Goal: Task Accomplishment & Management: Manage account settings

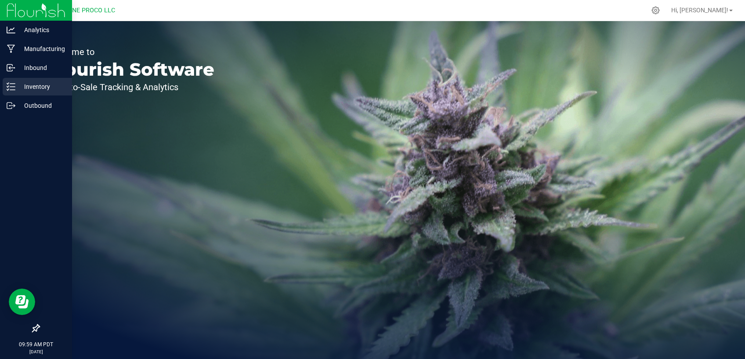
click at [46, 79] on div "Inventory" at bounding box center [37, 87] width 69 height 18
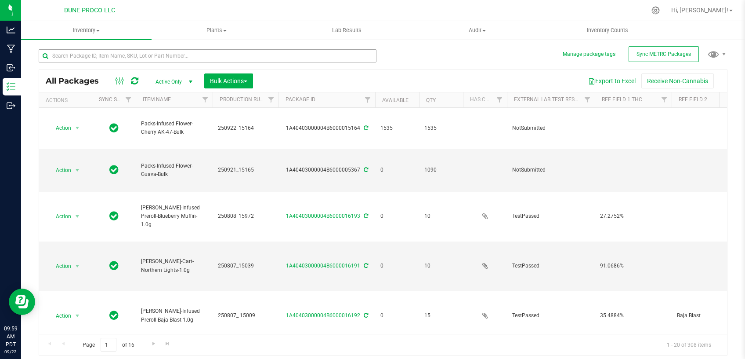
type input "[DATE]"
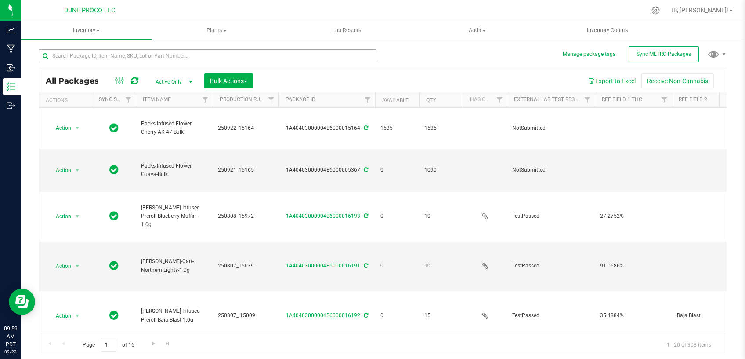
type input "[DATE]"
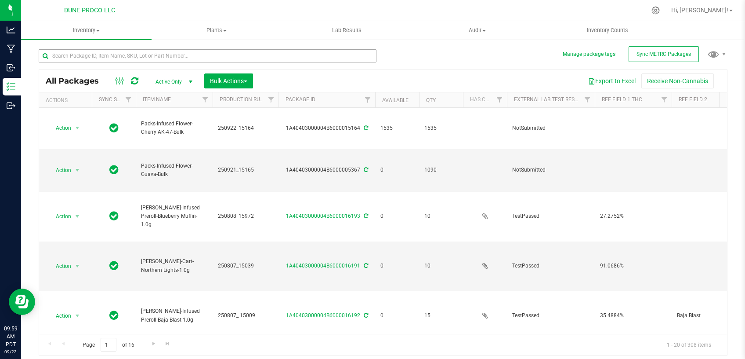
type input "[DATE]"
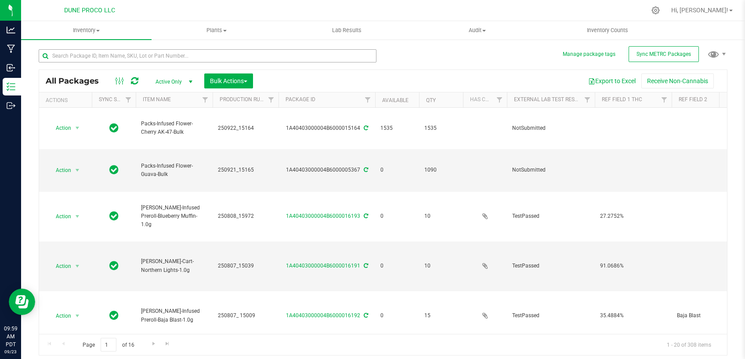
type input "[DATE]"
click at [224, 55] on input "text" at bounding box center [208, 55] width 338 height 13
type input "PACKS"
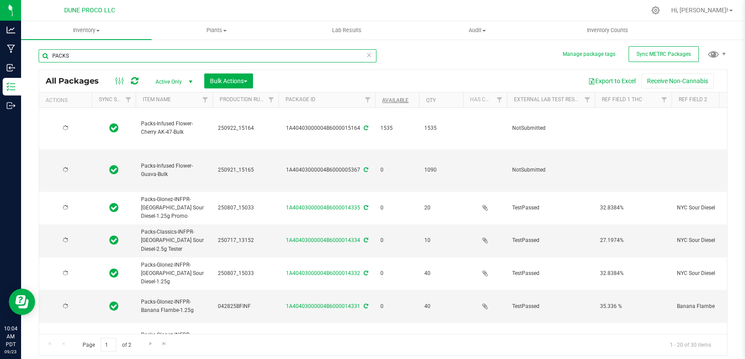
type input "[DATE]"
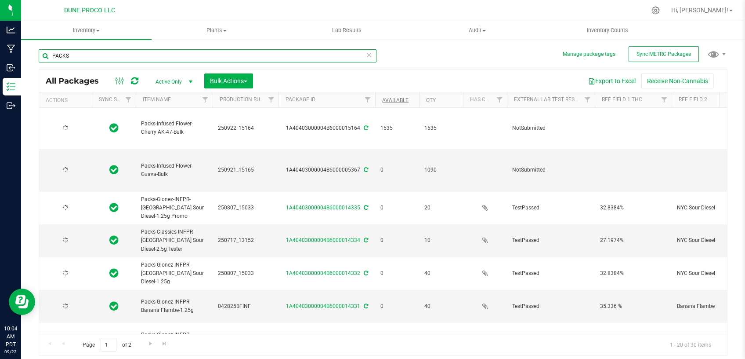
type input "[DATE]"
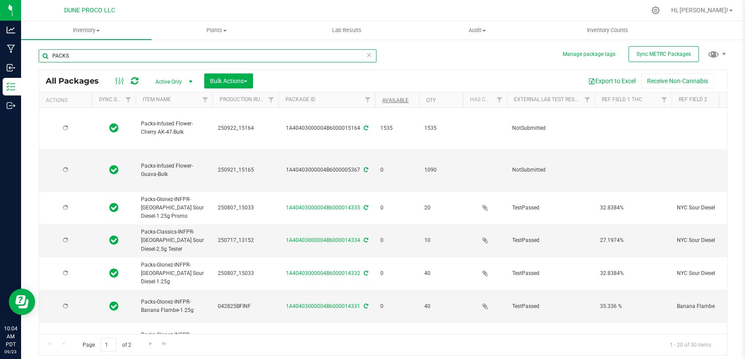
type input "[DATE]"
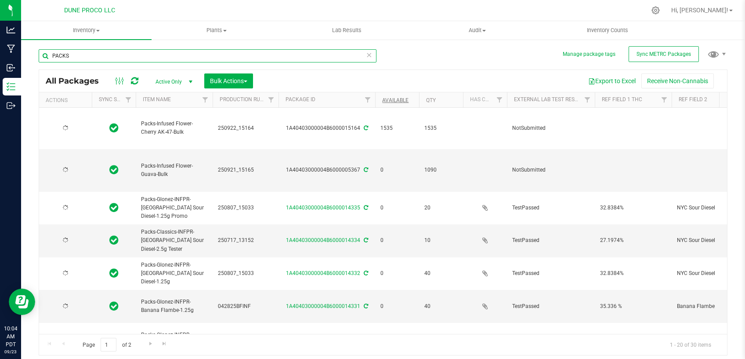
type input "[DATE]"
type input "PACKS"
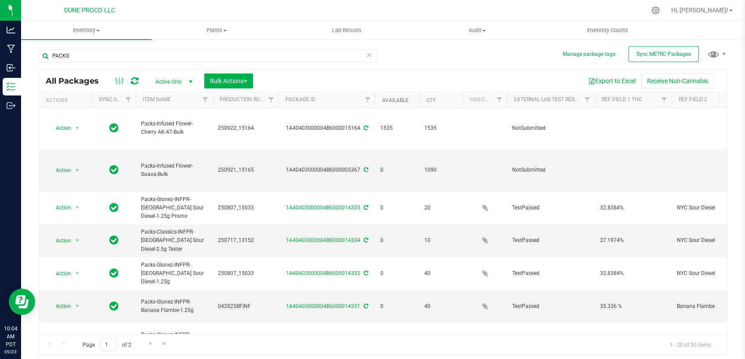
click at [393, 98] on link "Available" at bounding box center [395, 100] width 26 height 6
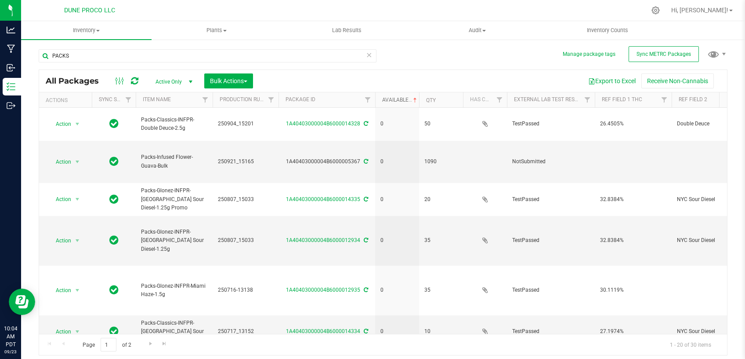
type input "[DATE]"
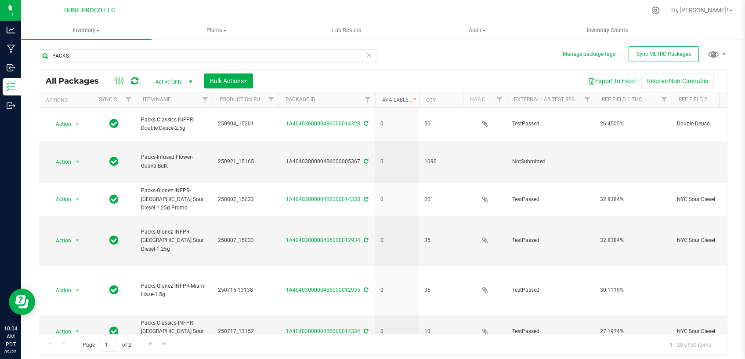
type input "[DATE]"
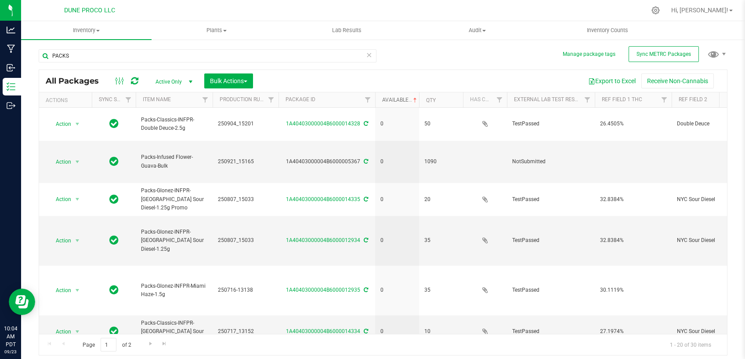
type input "[DATE]"
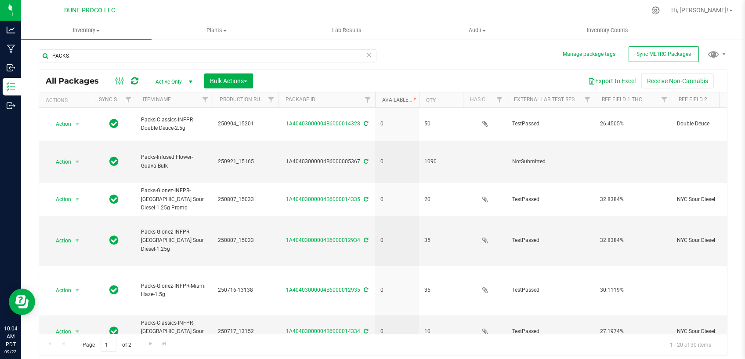
type input "[DATE]"
click at [393, 98] on link "Available" at bounding box center [400, 100] width 36 height 6
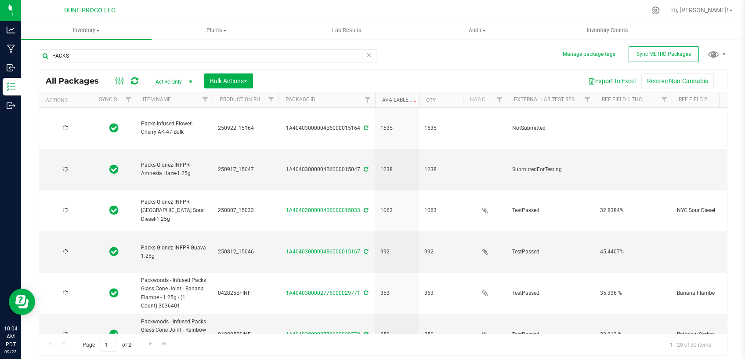
type input "[DATE]"
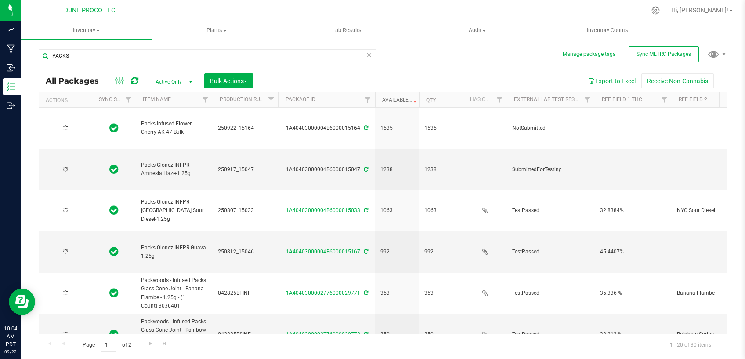
type input "[DATE]"
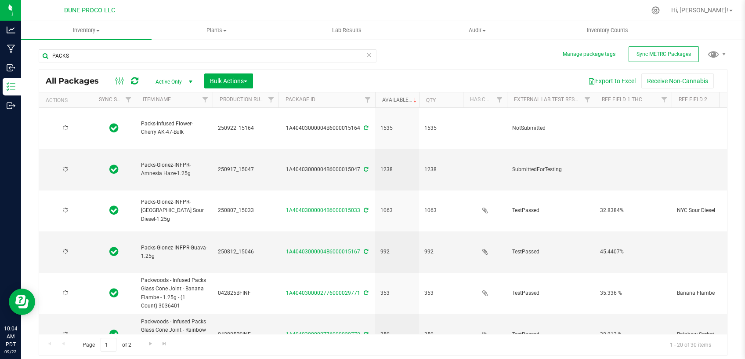
type input "[DATE]"
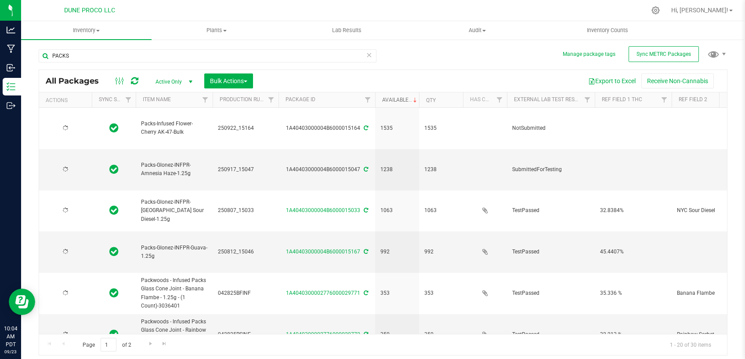
type input "[DATE]"
click at [110, 55] on input "PACKS" at bounding box center [208, 55] width 338 height 13
drag, startPoint x: 110, startPoint y: 55, endPoint x: 33, endPoint y: 51, distance: 77.9
click at [39, 51] on input "PACKS" at bounding box center [208, 55] width 338 height 13
type input "Classics"
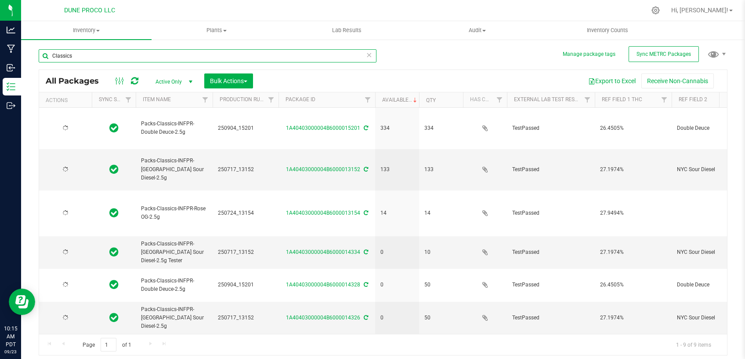
type input "[DATE]"
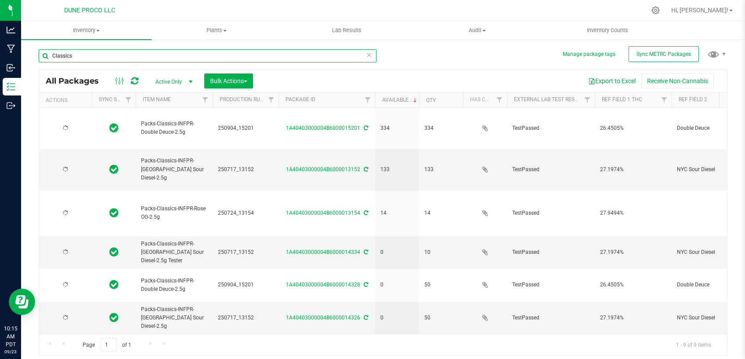
type input "[DATE]"
type input "Classics"
click at [398, 102] on link "Available" at bounding box center [400, 100] width 36 height 6
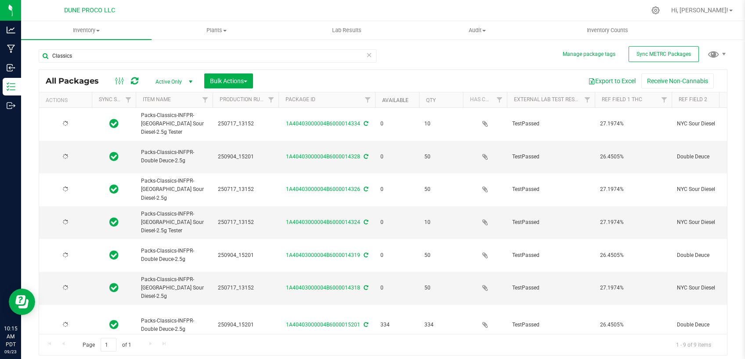
type input "[DATE]"
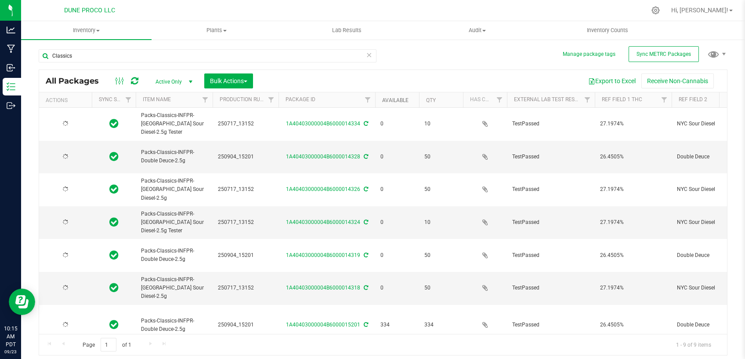
type input "[DATE]"
click at [398, 102] on link "Available" at bounding box center [395, 100] width 26 height 6
click at [398, 102] on link "Available" at bounding box center [400, 100] width 36 height 6
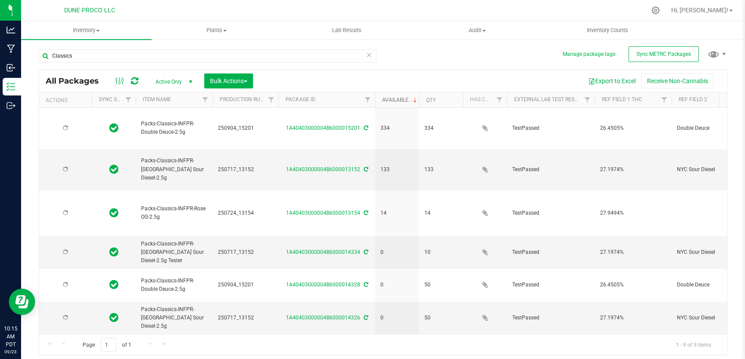
type input "[DATE]"
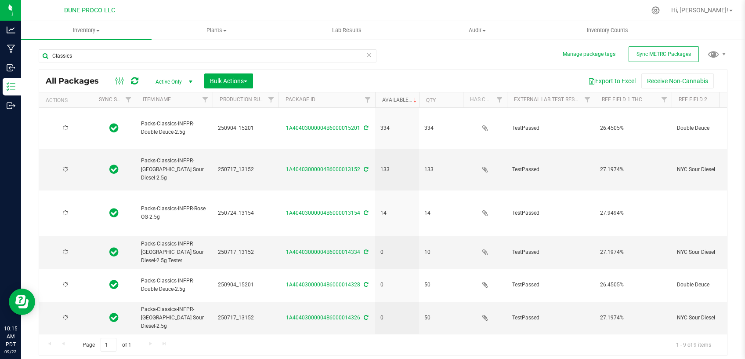
type input "[DATE]"
drag, startPoint x: 59, startPoint y: 58, endPoint x: 45, endPoint y: 58, distance: 13.6
click at [46, 58] on input "Classics" at bounding box center [208, 55] width 338 height 13
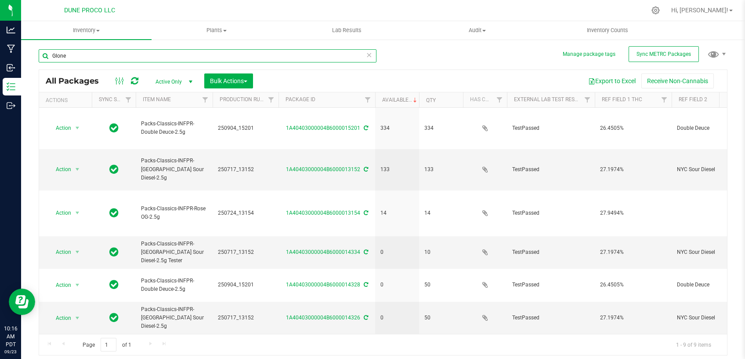
type input "Glonez"
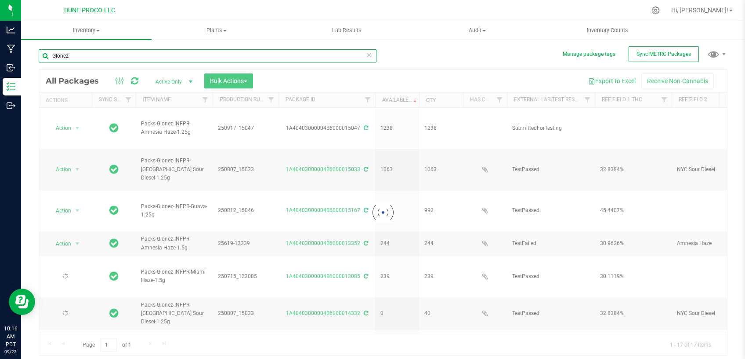
type input "[DATE]"
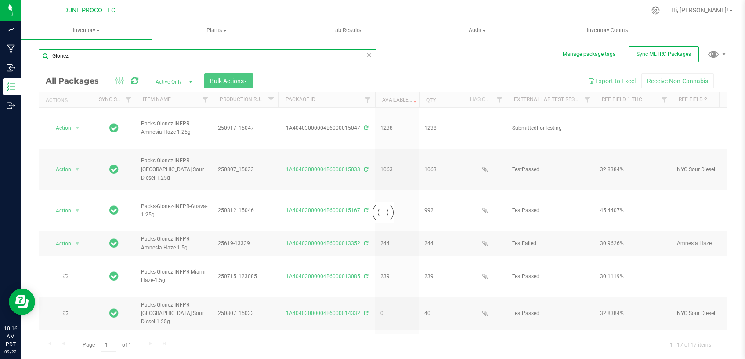
type input "[DATE]"
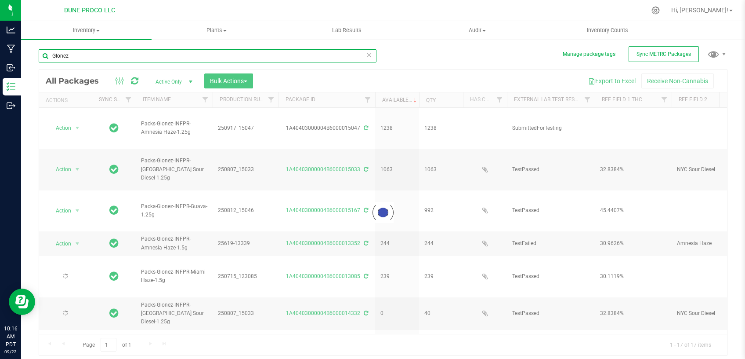
type input "[DATE]"
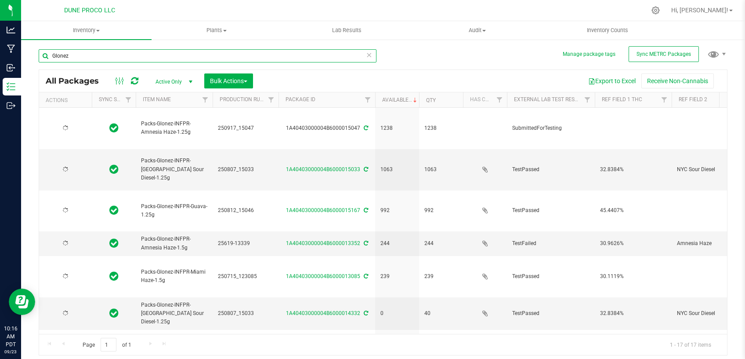
type input "[DATE]"
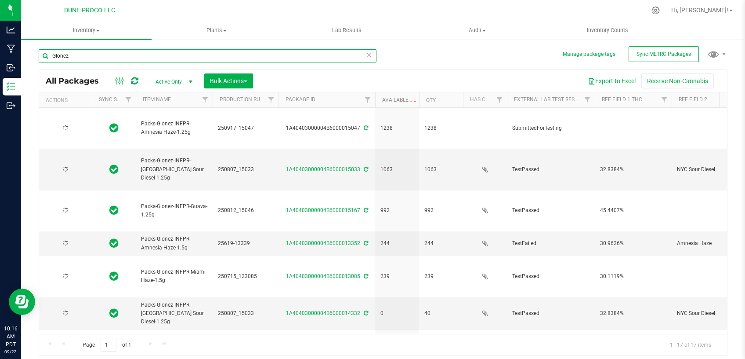
type input "[DATE]"
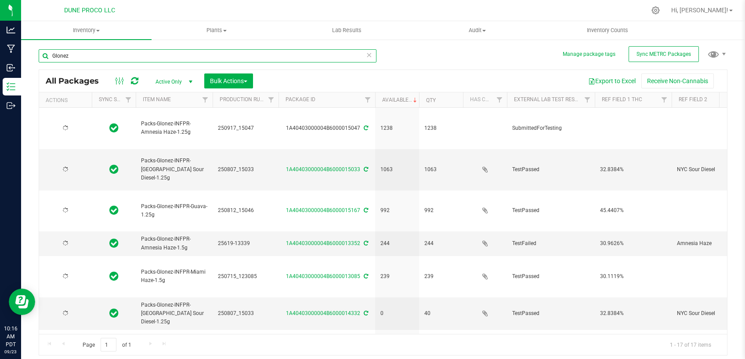
type input "[DATE]"
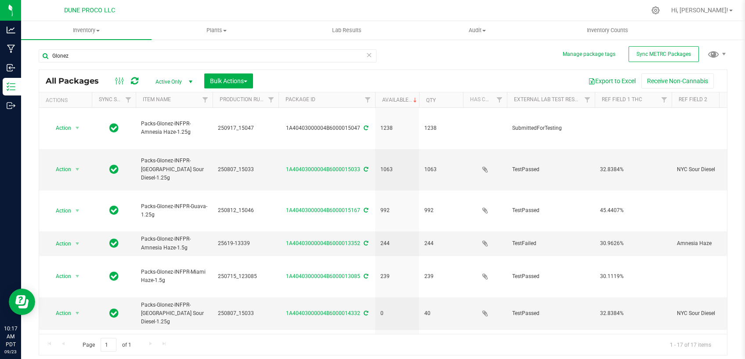
click at [281, 349] on div "Page 1 of 1 1 - 17 of 17 items" at bounding box center [383, 344] width 688 height 21
drag, startPoint x: 51, startPoint y: 57, endPoint x: 124, endPoint y: 48, distance: 73.5
click at [39, 58] on input "Glonez" at bounding box center [208, 55] width 338 height 13
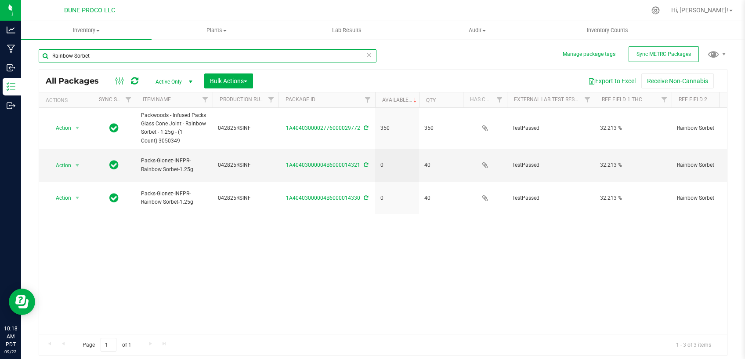
drag, startPoint x: 108, startPoint y: 57, endPoint x: 42, endPoint y: 58, distance: 65.9
click at [42, 58] on input "Rainbow Sorbet" at bounding box center [208, 55] width 338 height 13
type input "Banana Flambe"
click at [369, 55] on icon at bounding box center [369, 54] width 6 height 11
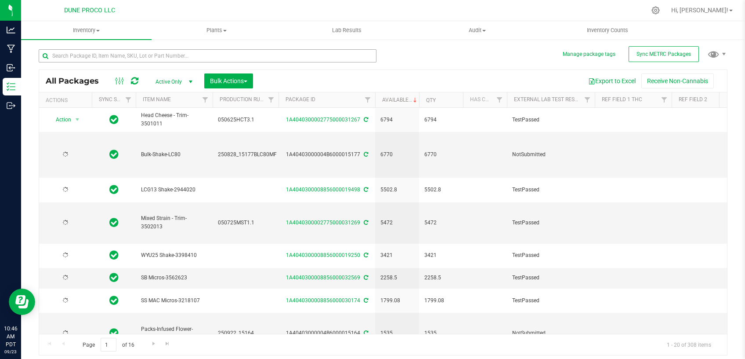
type input "[DATE]"
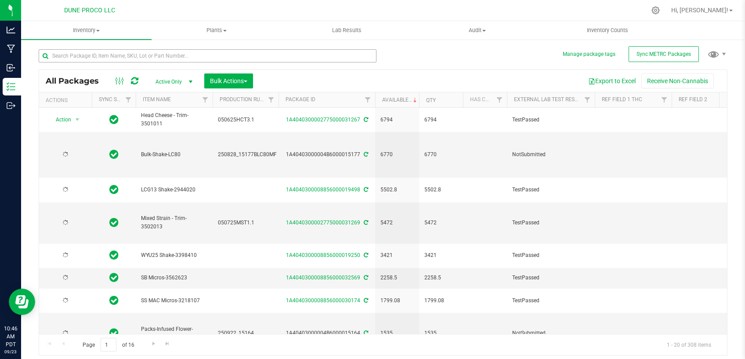
type input "[DATE]"
click at [260, 53] on input "text" at bounding box center [208, 55] width 338 height 13
click at [169, 55] on input "text" at bounding box center [208, 55] width 338 height 13
paste input "28374"
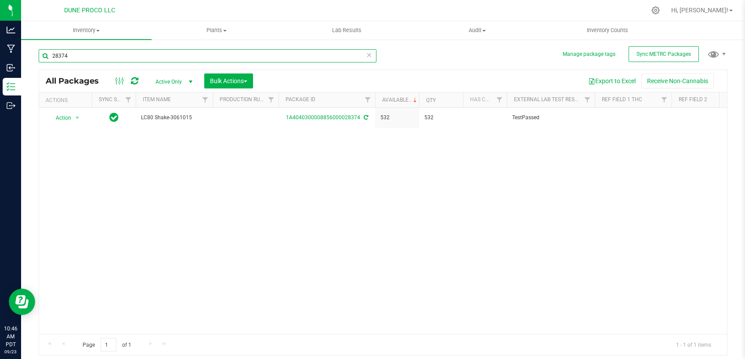
type input "28374"
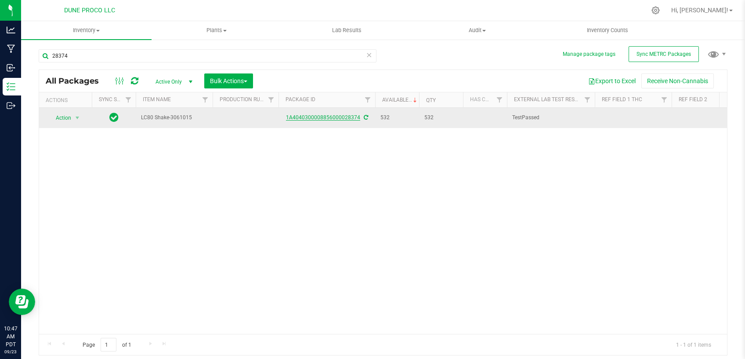
click at [336, 116] on link "1A4040300008856000028374" at bounding box center [323, 117] width 74 height 6
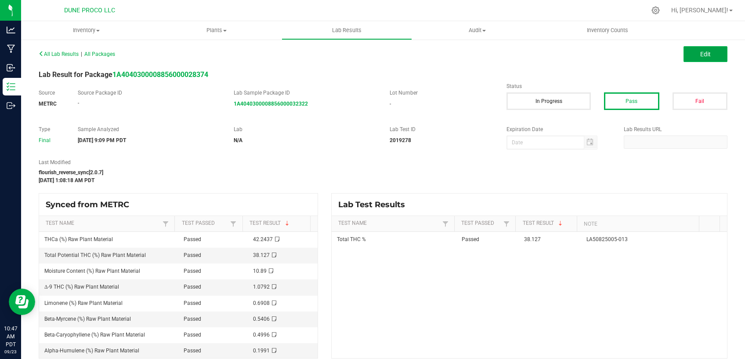
click at [701, 55] on span "Edit" at bounding box center [706, 54] width 11 height 7
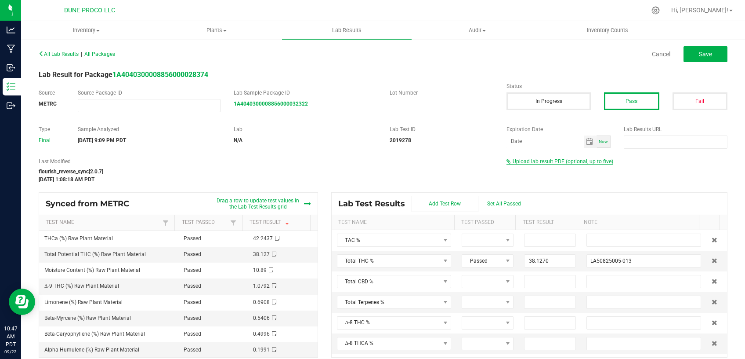
click at [561, 158] on span "Upload lab result PDF (optional, up to five)" at bounding box center [563, 161] width 101 height 6
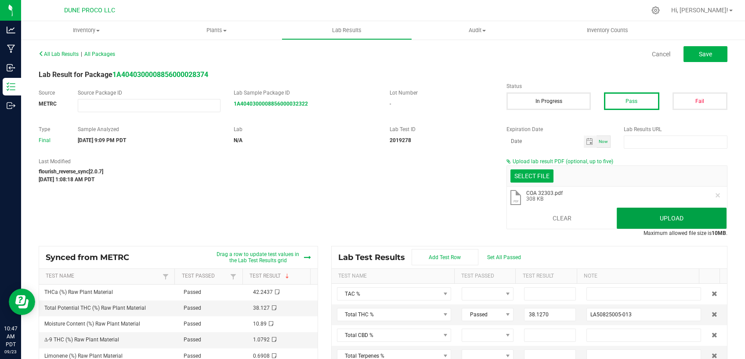
click at [628, 218] on button "Upload" at bounding box center [672, 217] width 110 height 21
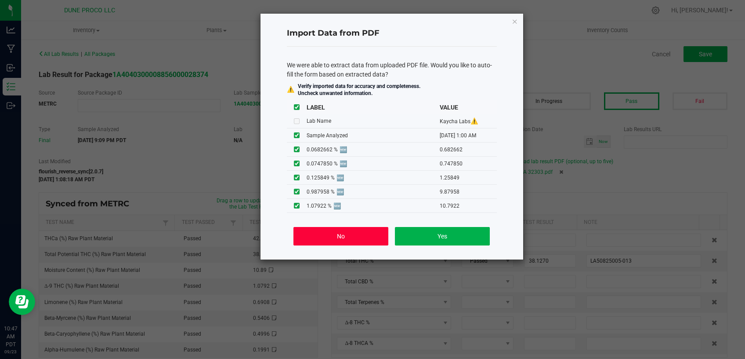
click at [369, 235] on button "No" at bounding box center [341, 236] width 95 height 18
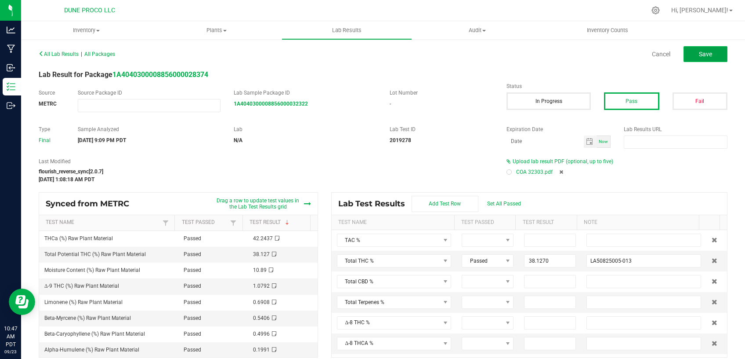
click at [699, 52] on span "Save" at bounding box center [705, 54] width 13 height 7
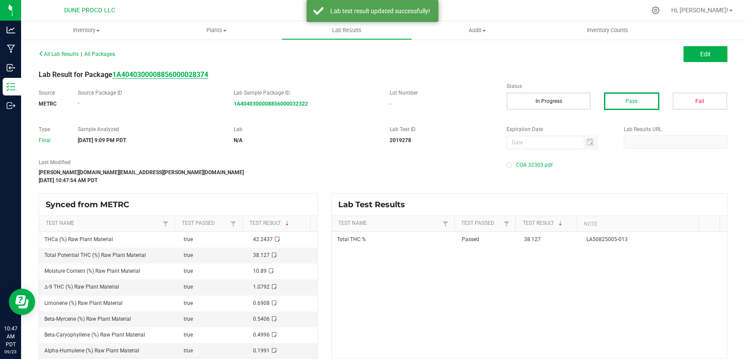
click at [182, 78] on strong "1A4040300008856000028374" at bounding box center [161, 74] width 96 height 8
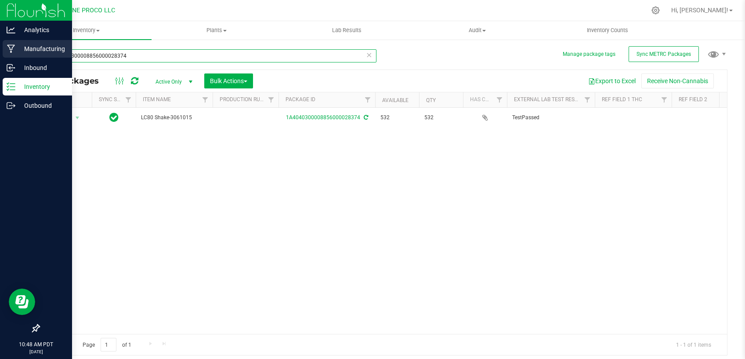
drag, startPoint x: 128, startPoint y: 55, endPoint x: 19, endPoint y: 55, distance: 108.6
click at [39, 55] on input "1A4040300008856000028374" at bounding box center [208, 55] width 338 height 13
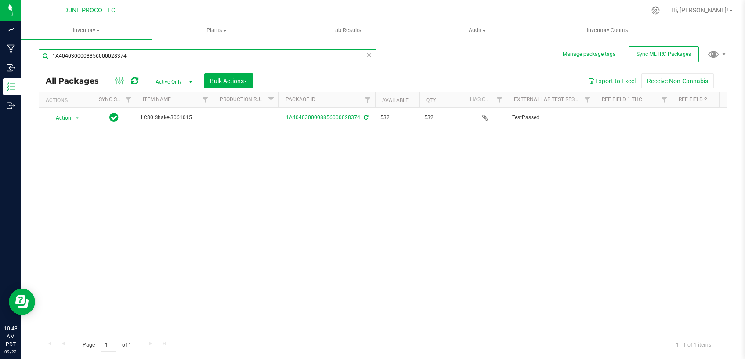
paste input "28455"
type input "28455"
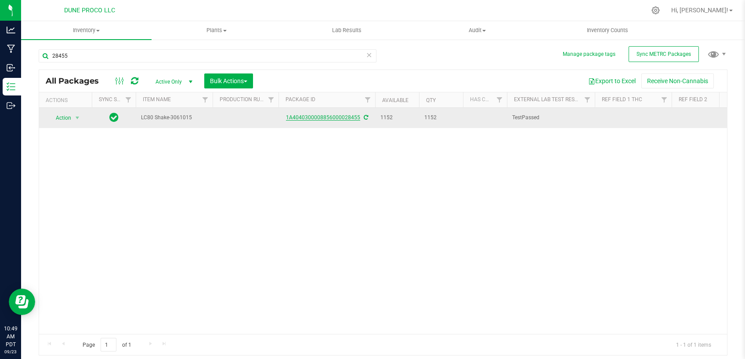
click at [329, 116] on link "1A4040300008856000028455" at bounding box center [323, 117] width 74 height 6
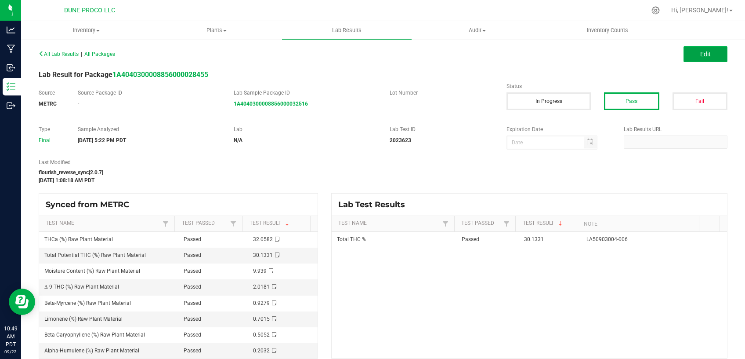
click at [685, 58] on button "Edit" at bounding box center [706, 54] width 44 height 16
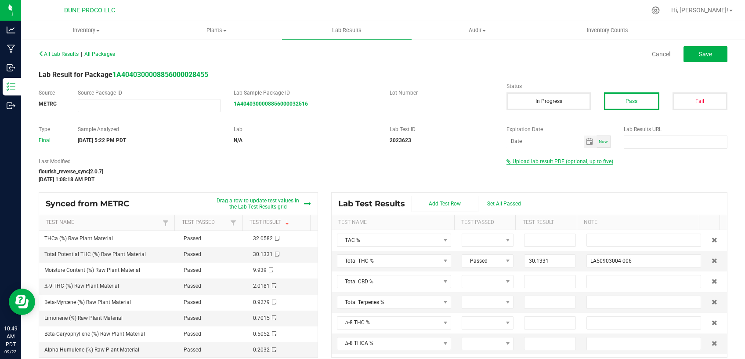
click at [591, 163] on span "Upload lab result PDF (optional, up to five)" at bounding box center [563, 161] width 101 height 6
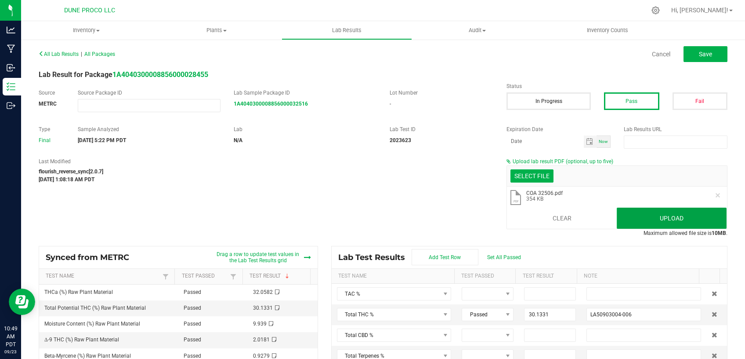
click at [654, 214] on button "Upload" at bounding box center [672, 217] width 110 height 21
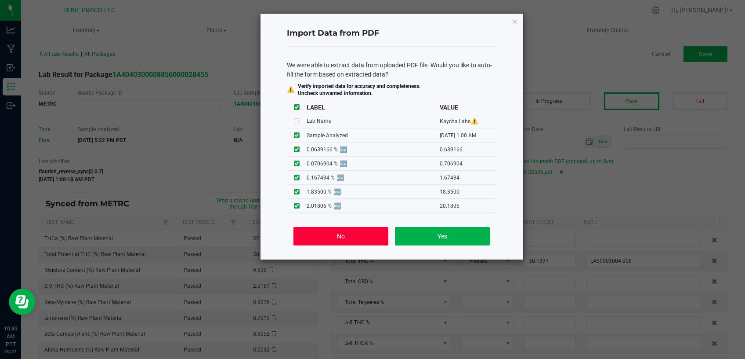
click at [354, 242] on button "No" at bounding box center [341, 236] width 95 height 18
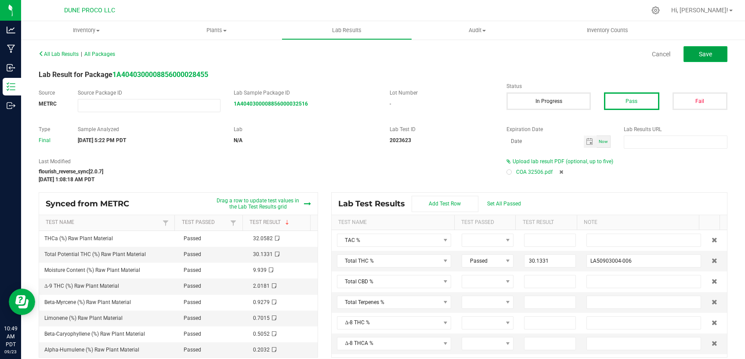
click at [691, 56] on button "Save" at bounding box center [706, 54] width 44 height 16
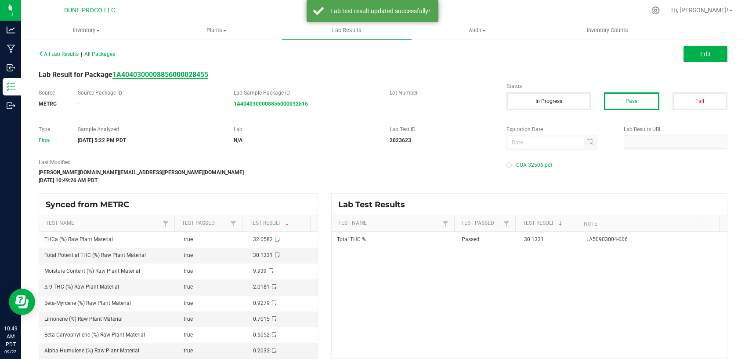
click at [161, 75] on strong "1A4040300008856000028455" at bounding box center [161, 74] width 96 height 8
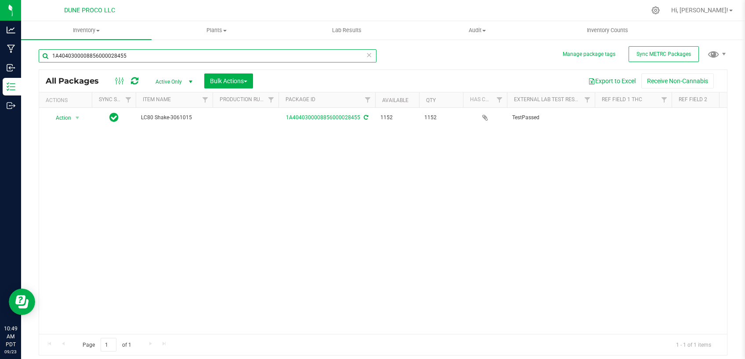
drag, startPoint x: 124, startPoint y: 55, endPoint x: 5, endPoint y: 65, distance: 119.5
click at [39, 62] on input "1A4040300008856000028455" at bounding box center [208, 55] width 338 height 13
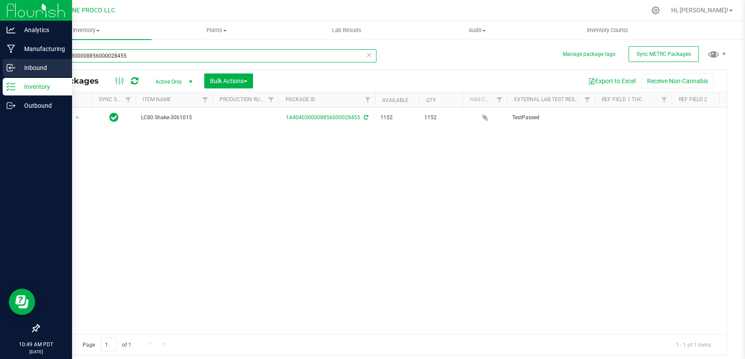
paste input "28490"
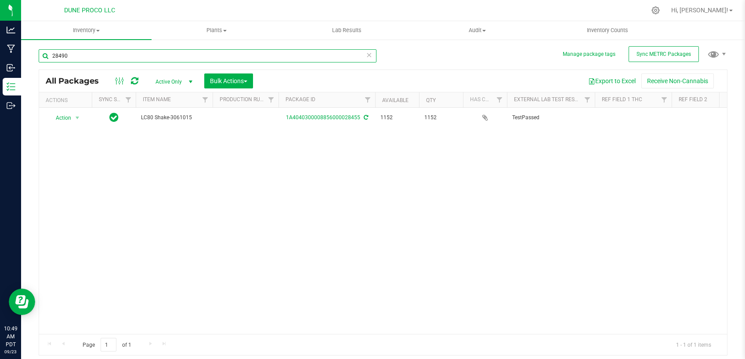
type input "28490"
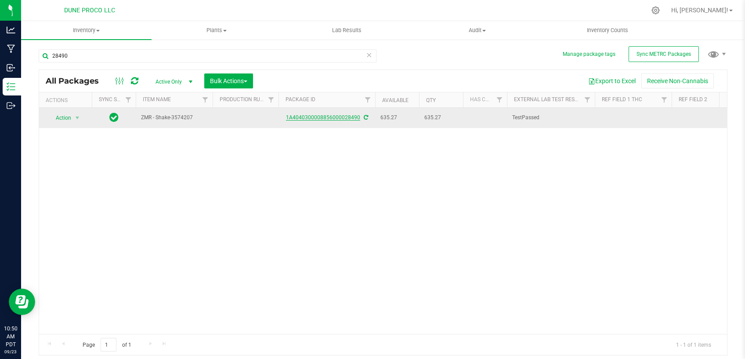
click at [328, 115] on link "1A4040300008856000028490" at bounding box center [323, 117] width 74 height 6
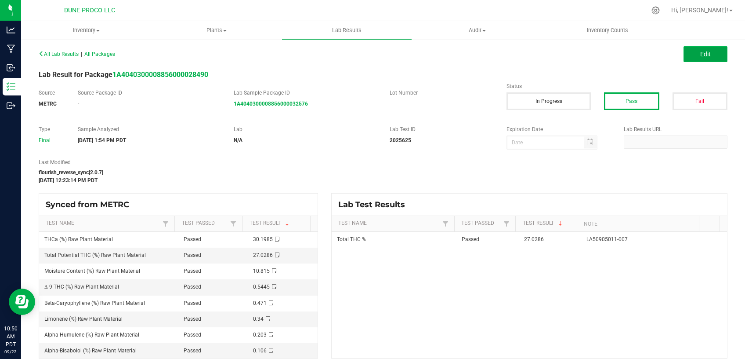
click at [688, 53] on button "Edit" at bounding box center [706, 54] width 44 height 16
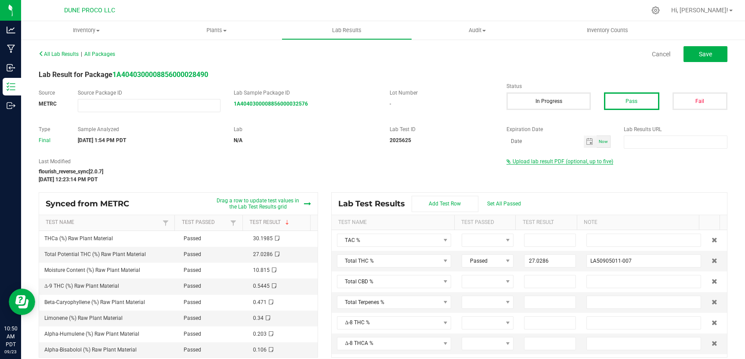
click at [561, 162] on span "Upload lab result PDF (optional, up to five)" at bounding box center [563, 161] width 101 height 6
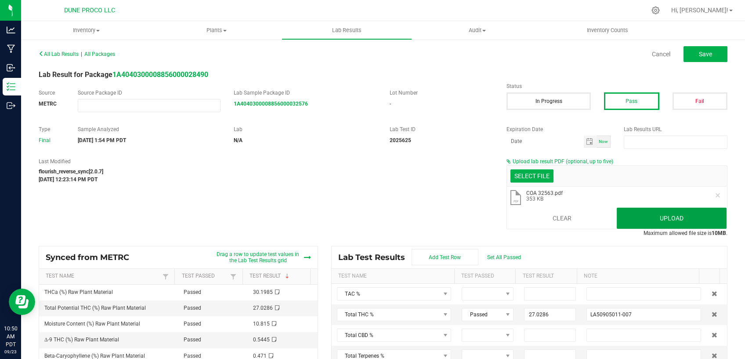
click at [652, 210] on button "Upload" at bounding box center [672, 217] width 110 height 21
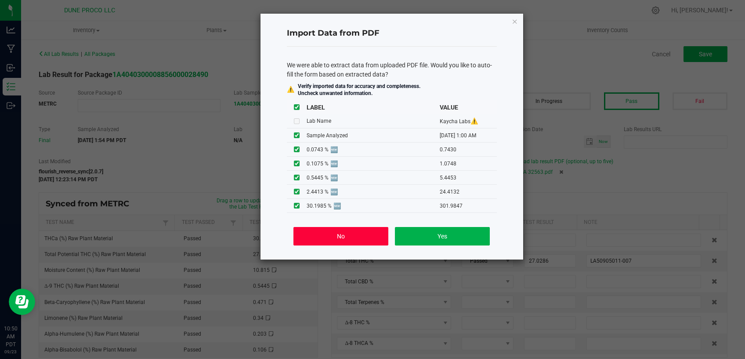
click at [371, 233] on button "No" at bounding box center [341, 236] width 95 height 18
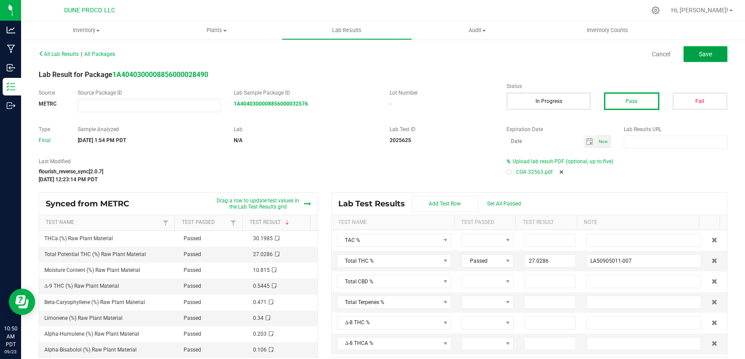
click at [702, 54] on span "Save" at bounding box center [705, 54] width 13 height 7
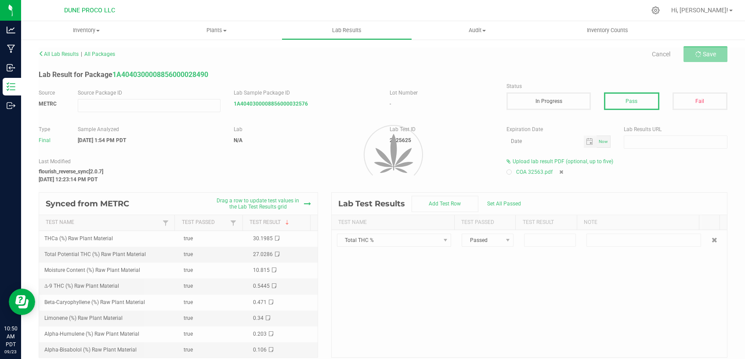
type input "27.0286"
type input "LA50905011-007"
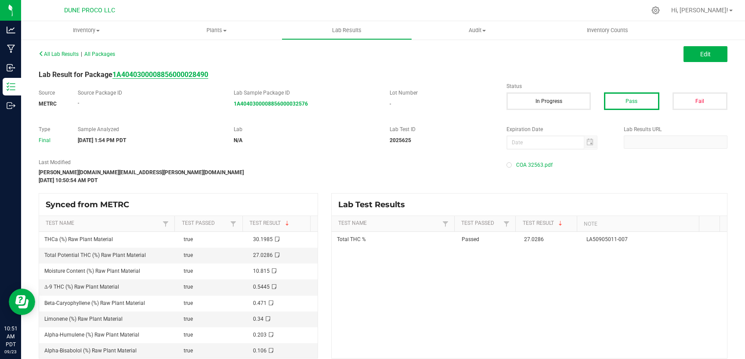
click at [199, 74] on strong "1A4040300008856000028490" at bounding box center [161, 74] width 96 height 8
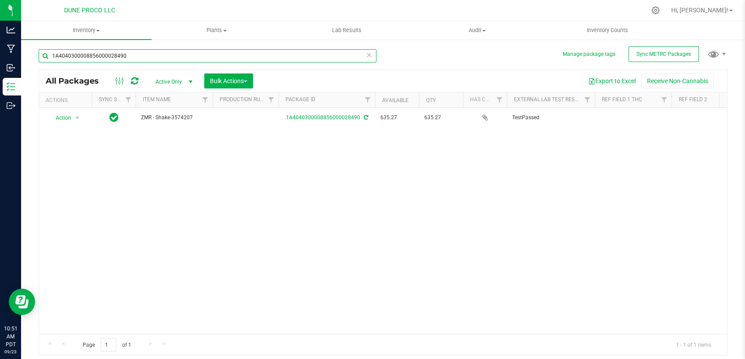
drag, startPoint x: 141, startPoint y: 54, endPoint x: 25, endPoint y: 58, distance: 115.7
click at [39, 58] on input "1A4040300008856000028490" at bounding box center [208, 55] width 338 height 13
paste input "32569"
type input "32569"
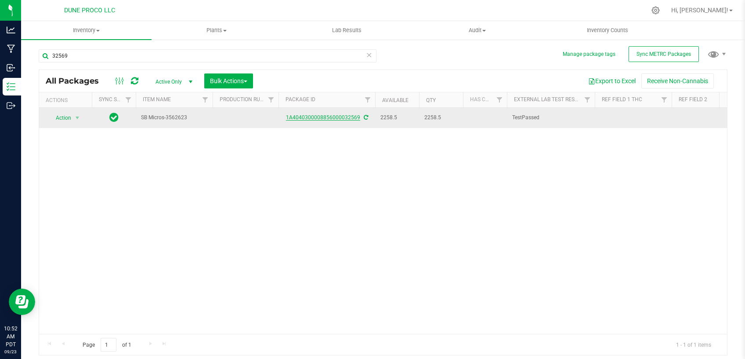
click at [322, 117] on link "1A4040300008856000032569" at bounding box center [323, 117] width 74 height 6
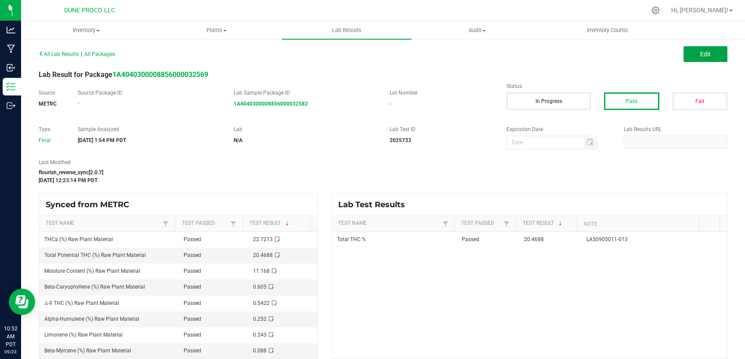
click at [691, 51] on button "Edit" at bounding box center [706, 54] width 44 height 16
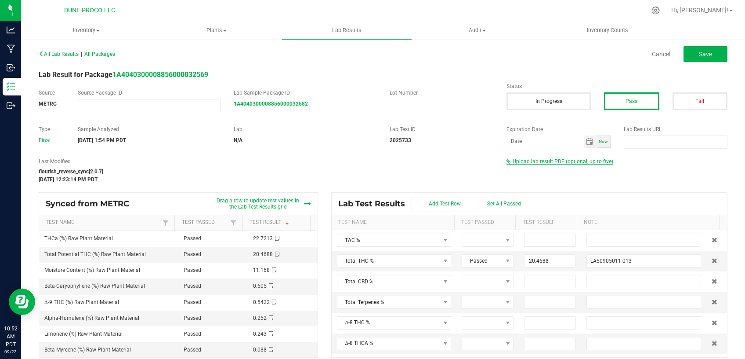
click at [520, 160] on span "Upload lab result PDF (optional, up to five)" at bounding box center [563, 161] width 101 height 6
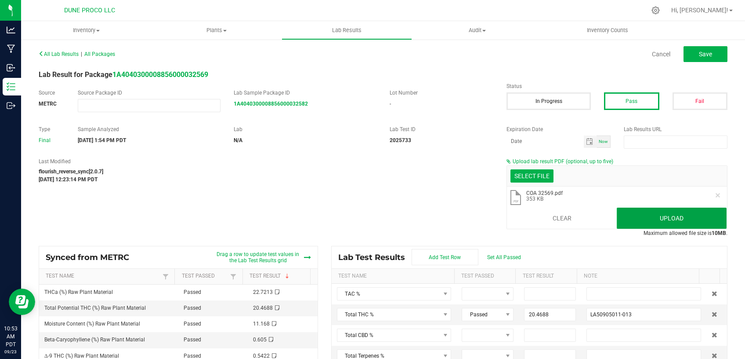
drag, startPoint x: 636, startPoint y: 221, endPoint x: 509, endPoint y: 201, distance: 129.0
click at [635, 221] on button "Upload" at bounding box center [672, 217] width 110 height 21
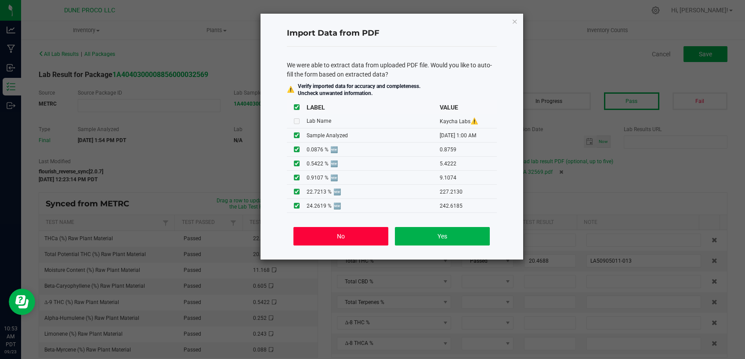
click at [351, 236] on button "No" at bounding box center [341, 236] width 95 height 18
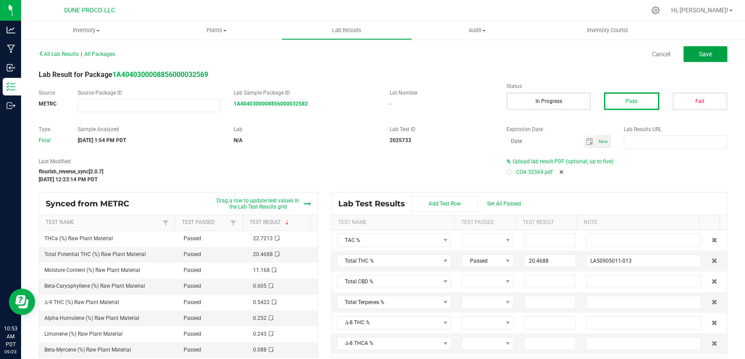
click at [699, 56] on span "Save" at bounding box center [705, 54] width 13 height 7
type input "20.4688"
type input "LA50905011-013"
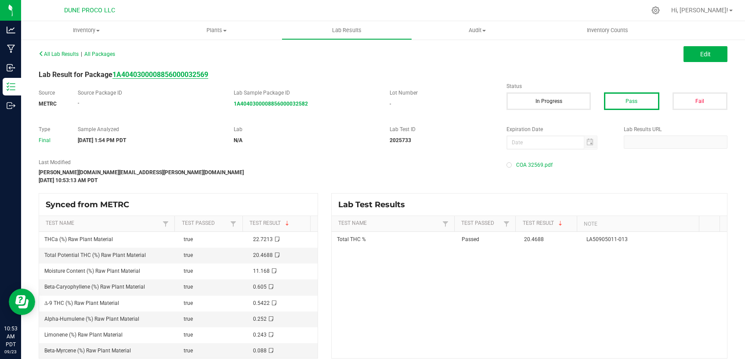
click at [189, 73] on strong "1A4040300008856000032569" at bounding box center [161, 74] width 96 height 8
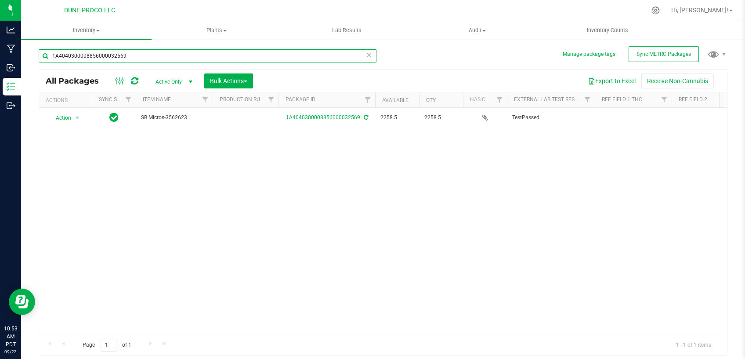
drag, startPoint x: 126, startPoint y: 53, endPoint x: 17, endPoint y: 60, distance: 109.2
click at [39, 60] on input "1A4040300008856000032569" at bounding box center [208, 55] width 338 height 13
paste input "28374"
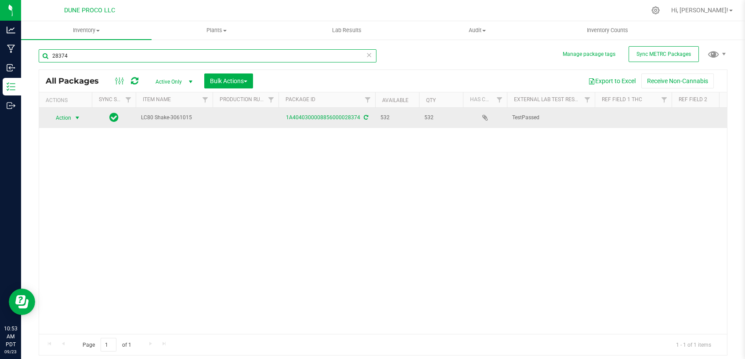
type input "28374"
click at [72, 117] on span "Action" at bounding box center [60, 118] width 24 height 12
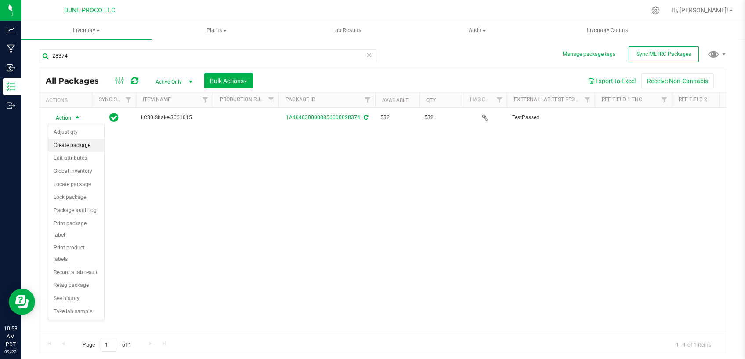
click at [71, 140] on li "Create package" at bounding box center [76, 145] width 56 height 13
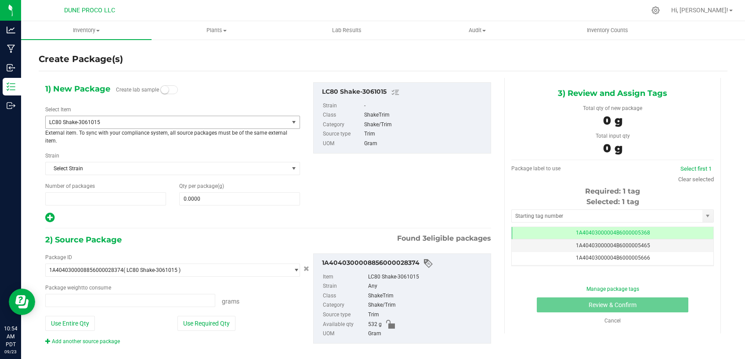
type input "1"
type input "0.0000 g"
click at [164, 118] on span "LC80 Shake-3061015" at bounding box center [167, 122] width 243 height 12
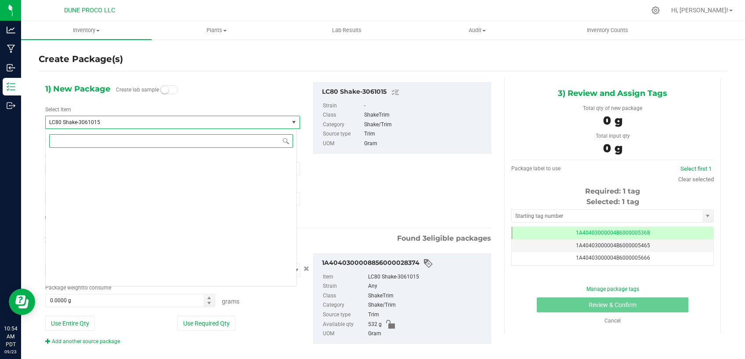
scroll to position [2683, 0]
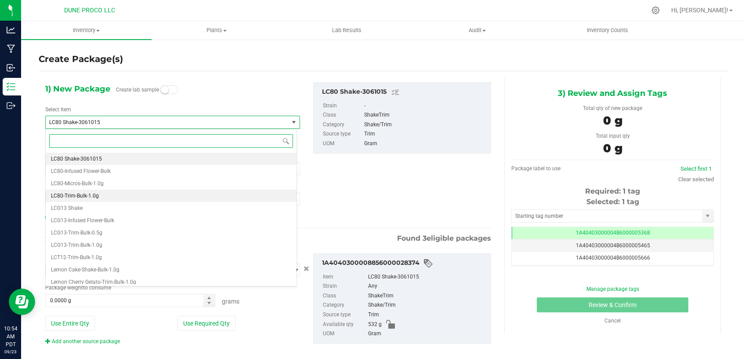
click at [74, 192] on li "LC80-Trim-Bulk-1.0g" at bounding box center [171, 195] width 251 height 12
type input "0"
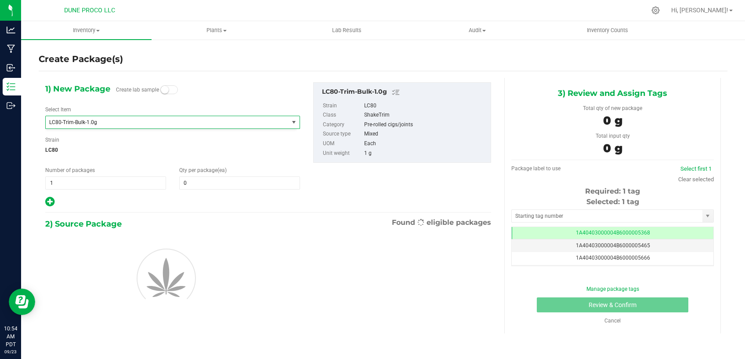
scroll to position [0, 0]
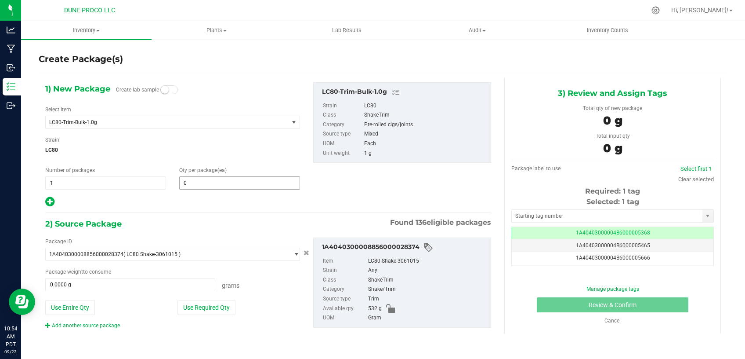
click at [202, 178] on span "0 0" at bounding box center [239, 182] width 121 height 13
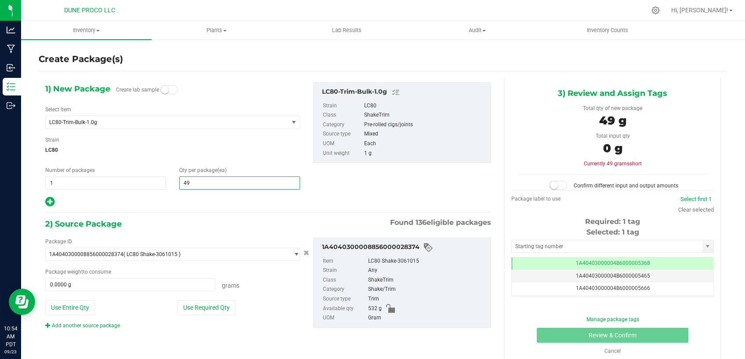
type input "492"
click at [199, 307] on button "Use Required Qty" at bounding box center [207, 307] width 58 height 15
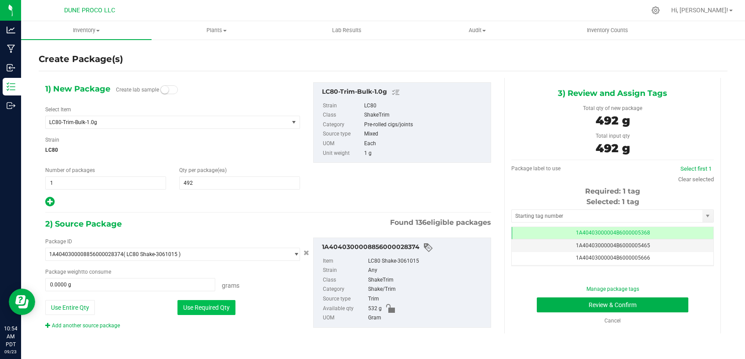
type input "492.0000 g"
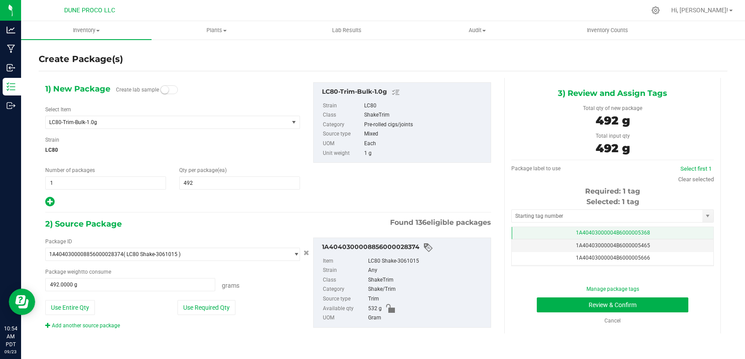
click at [585, 232] on span "1A40403000004B6000005368" at bounding box center [613, 232] width 74 height 6
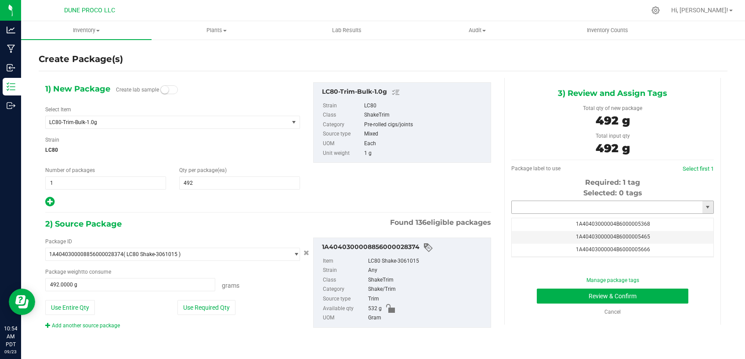
click at [571, 210] on input "text" at bounding box center [607, 207] width 191 height 12
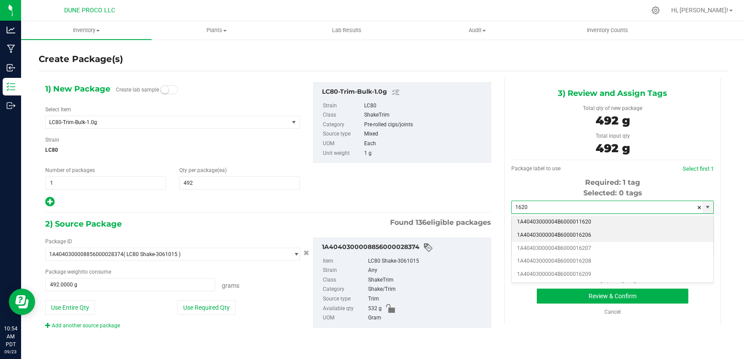
click at [567, 232] on li "1A40403000004B6000016206" at bounding box center [613, 235] width 202 height 13
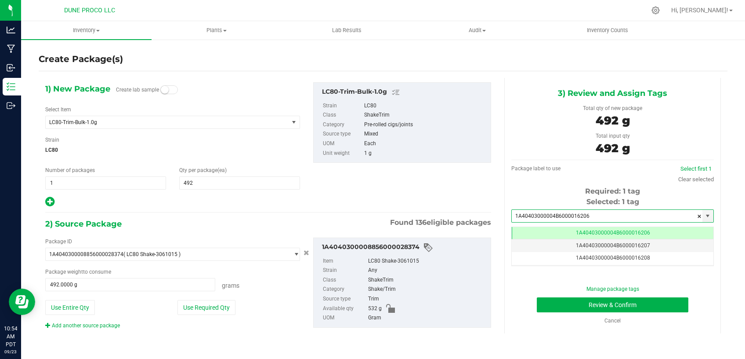
type input "1A40403000004B6000016206"
click at [564, 304] on button "Review & Confirm" at bounding box center [613, 304] width 152 height 15
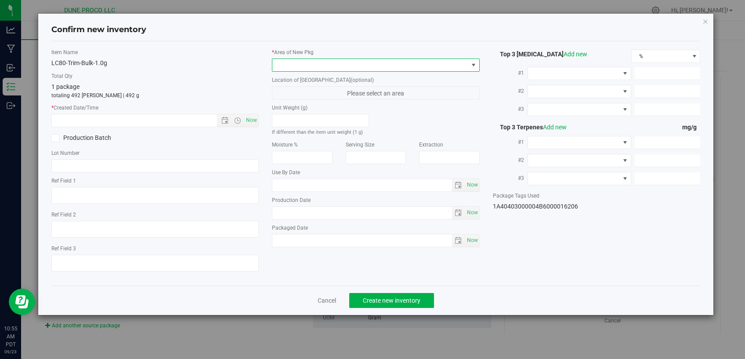
click at [364, 69] on span at bounding box center [371, 65] width 196 height 12
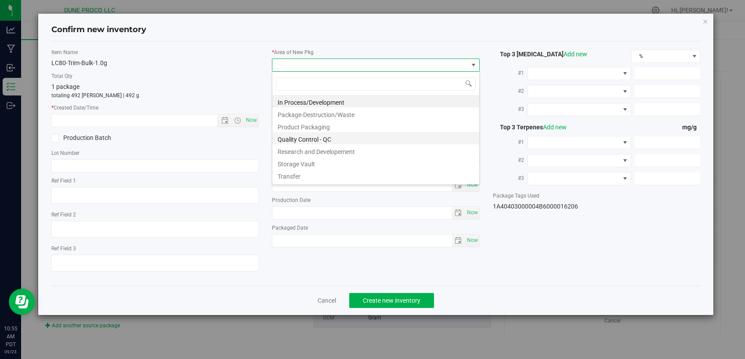
scroll to position [13, 207]
click at [296, 157] on li "Storage Vault" at bounding box center [376, 162] width 207 height 12
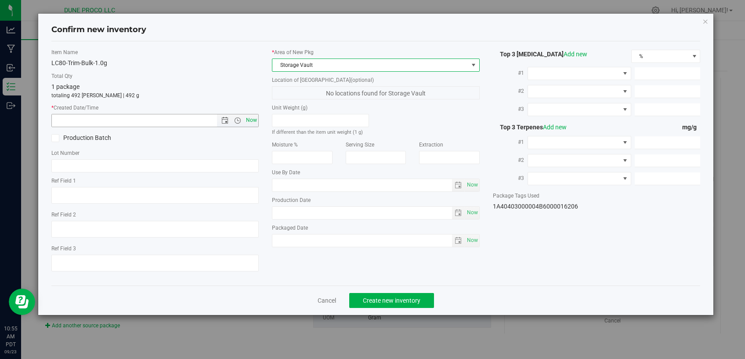
click at [252, 124] on span "Now" at bounding box center [251, 120] width 15 height 13
type input "[DATE] 10:55 AM"
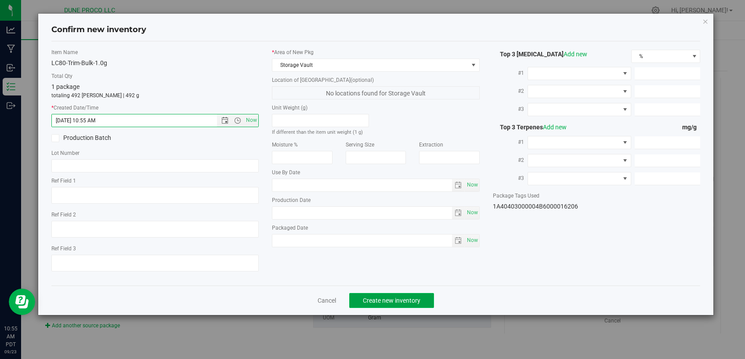
click at [363, 295] on button "Create new inventory" at bounding box center [391, 300] width 85 height 15
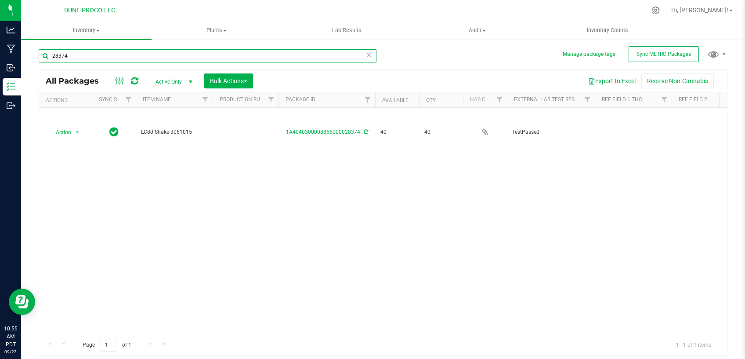
drag, startPoint x: 122, startPoint y: 53, endPoint x: 24, endPoint y: 60, distance: 98.3
click at [39, 58] on input "28374" at bounding box center [208, 55] width 338 height 13
paste input "455"
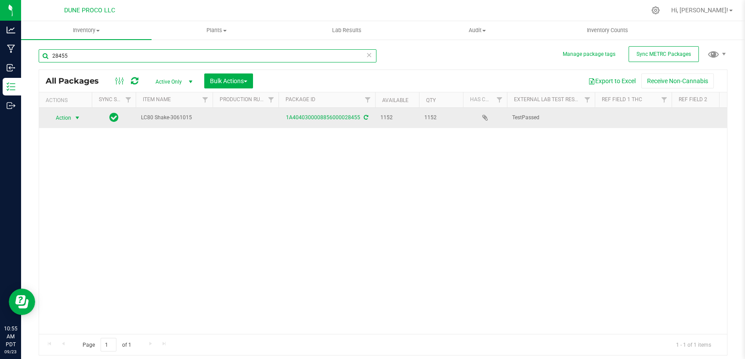
type input "28455"
click at [69, 117] on span "Action" at bounding box center [60, 118] width 24 height 12
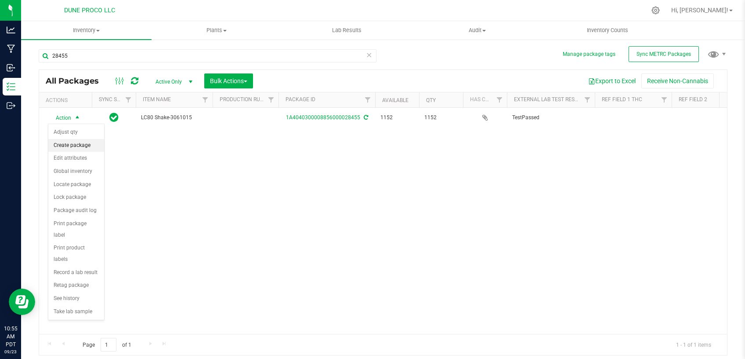
click at [91, 143] on li "Create package" at bounding box center [76, 145] width 56 height 13
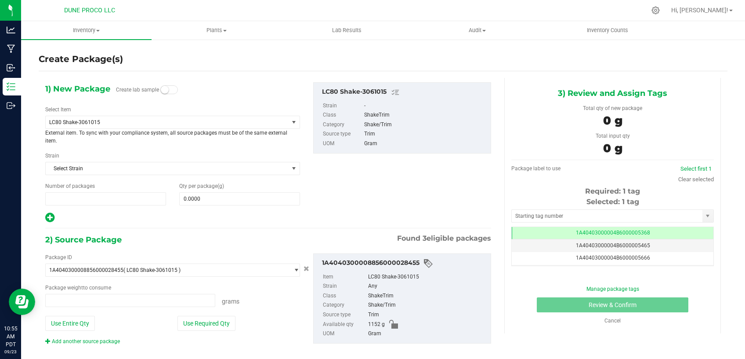
type input "1"
type input "0.0000 g"
click at [188, 122] on span "LC80 Shake-3061015" at bounding box center [162, 122] width 226 height 6
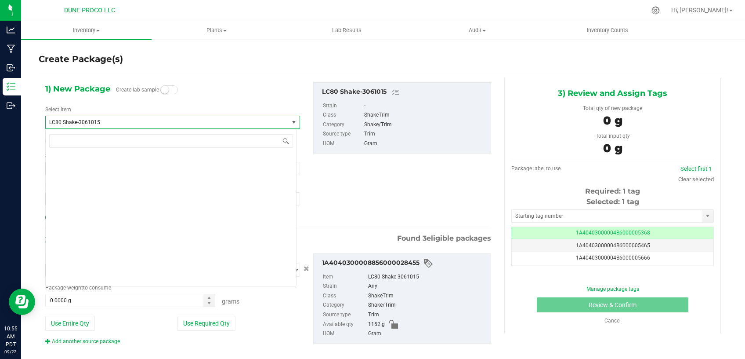
scroll to position [2683, 0]
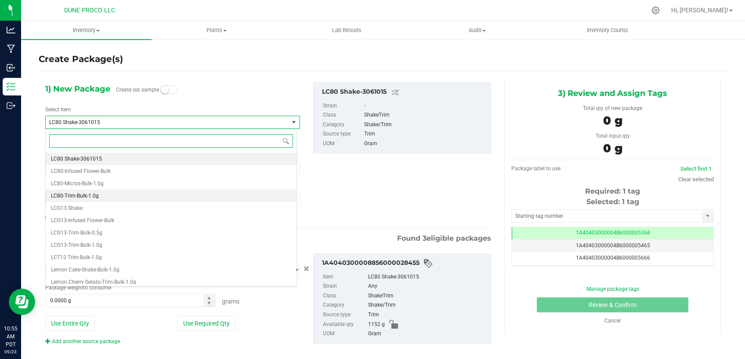
click at [119, 191] on li "LC80-Trim-Bulk-1.0g" at bounding box center [171, 195] width 251 height 12
type input "0"
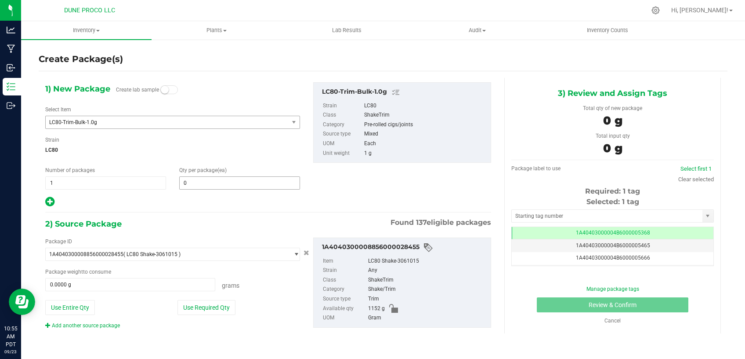
click at [211, 182] on span "0 0" at bounding box center [239, 182] width 121 height 13
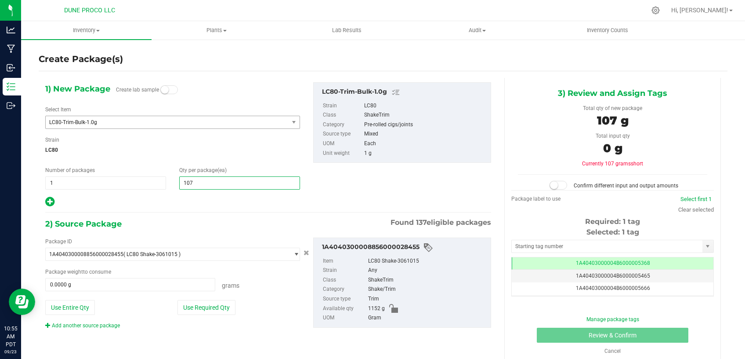
type input "1072"
type input "1,072"
click at [201, 312] on button "Use Required Qty" at bounding box center [207, 307] width 58 height 15
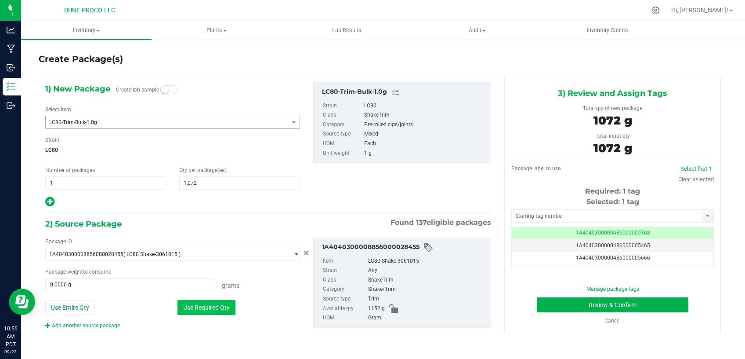
type input "1072.0000 g"
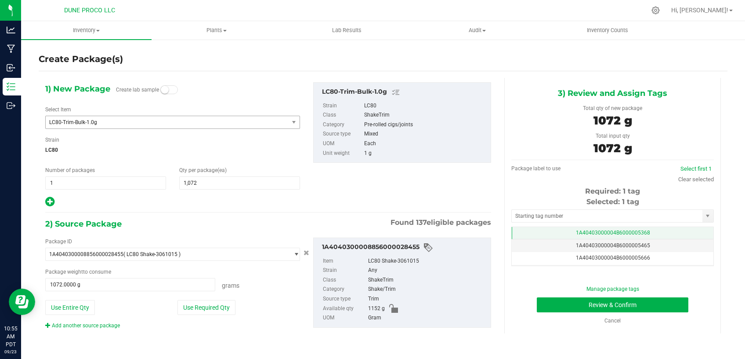
click at [588, 229] on span "1A40403000004B6000005368" at bounding box center [613, 232] width 74 height 6
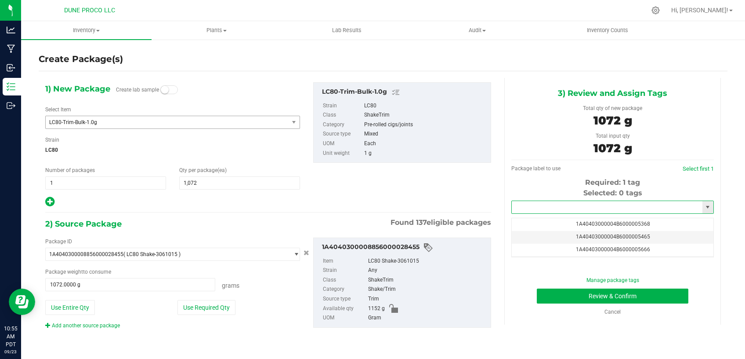
click at [573, 206] on input "text" at bounding box center [607, 207] width 191 height 12
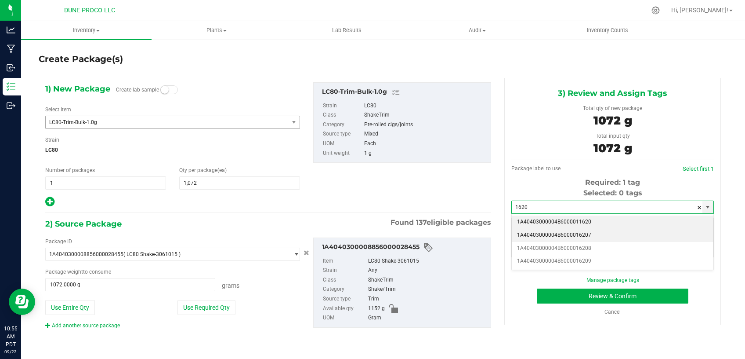
click at [574, 229] on li "1A40403000004B6000016207" at bounding box center [613, 235] width 202 height 13
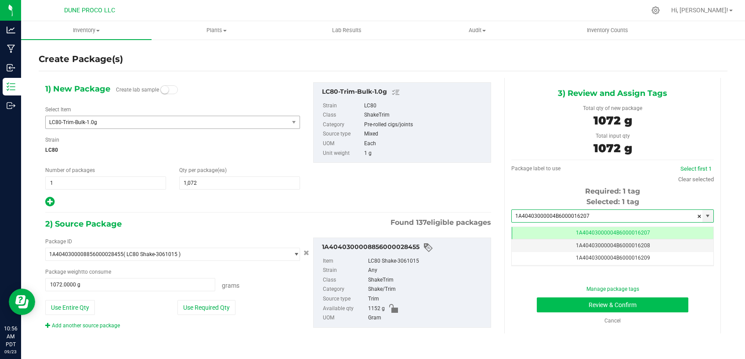
type input "1A40403000004B6000016207"
click at [571, 305] on button "Review & Confirm" at bounding box center [613, 304] width 152 height 15
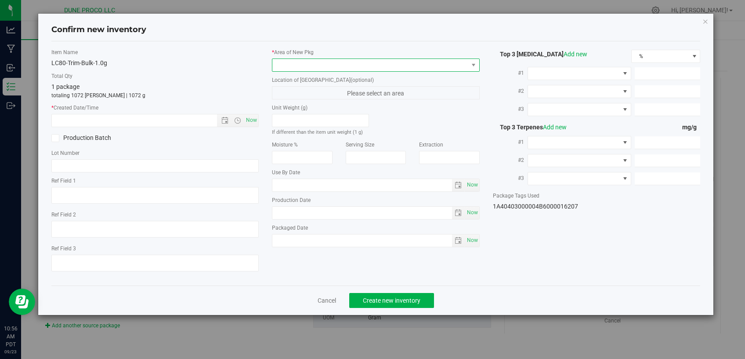
click at [423, 60] on span at bounding box center [371, 65] width 196 height 12
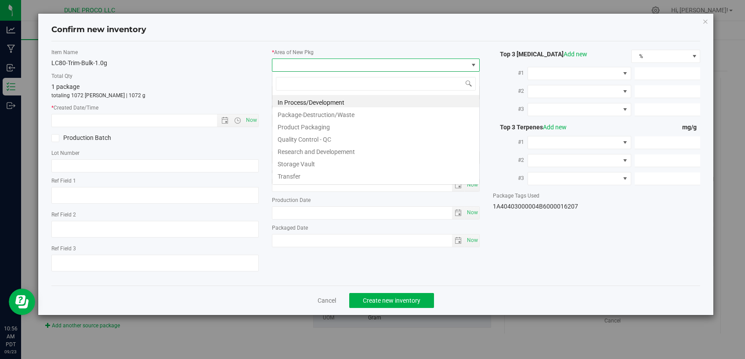
scroll to position [13, 207]
click at [323, 164] on li "Storage Vault" at bounding box center [376, 162] width 207 height 12
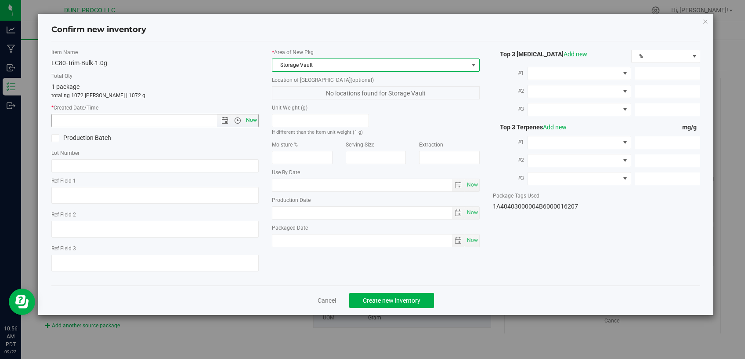
click at [253, 121] on span "Now" at bounding box center [251, 120] width 15 height 13
type input "[DATE] 10:56 AM"
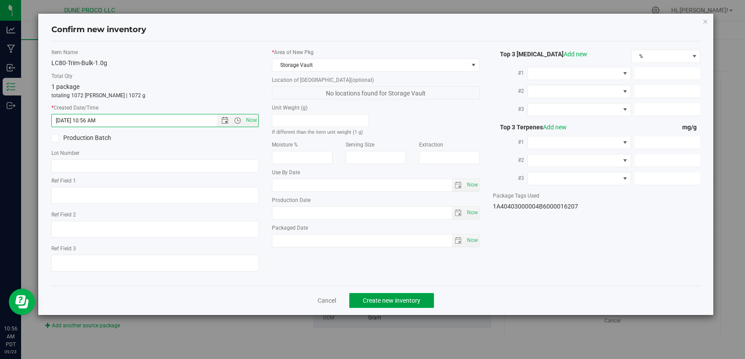
click at [387, 297] on span "Create new inventory" at bounding box center [392, 300] width 58 height 7
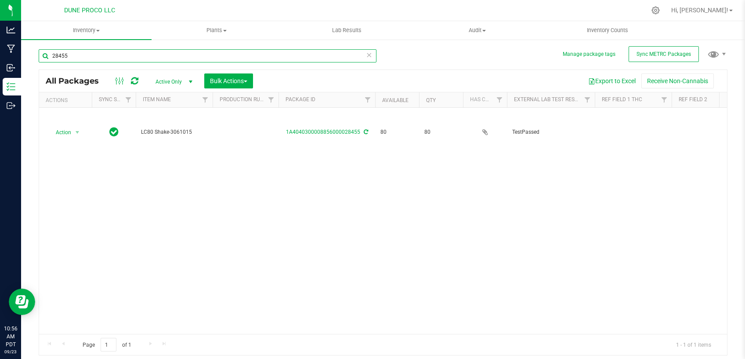
drag, startPoint x: 108, startPoint y: 54, endPoint x: 22, endPoint y: 62, distance: 87.0
click at [39, 62] on input "28455" at bounding box center [208, 55] width 338 height 13
paste input "374"
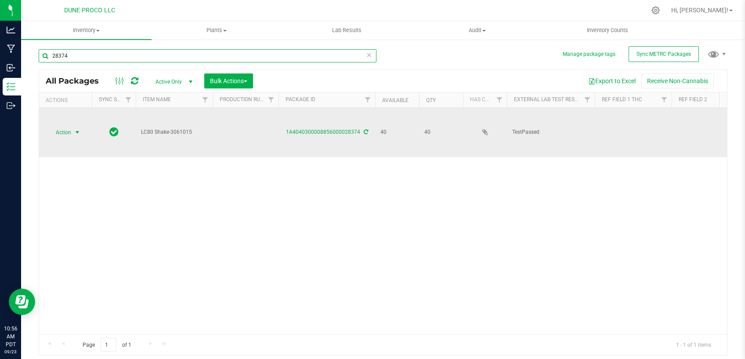
type input "28374"
click at [77, 129] on span "select" at bounding box center [77, 132] width 7 height 7
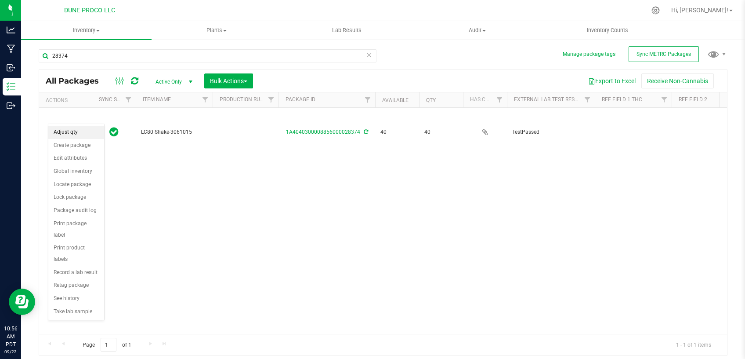
click at [81, 133] on li "Adjust qty" at bounding box center [76, 132] width 56 height 13
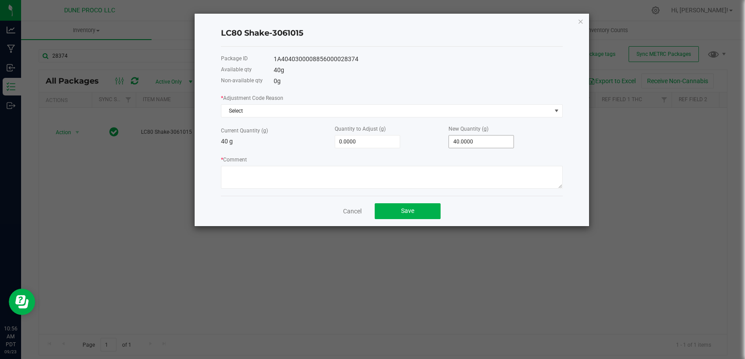
type input "40"
click at [458, 141] on input "40" at bounding box center [481, 141] width 65 height 12
type input "-40.0000"
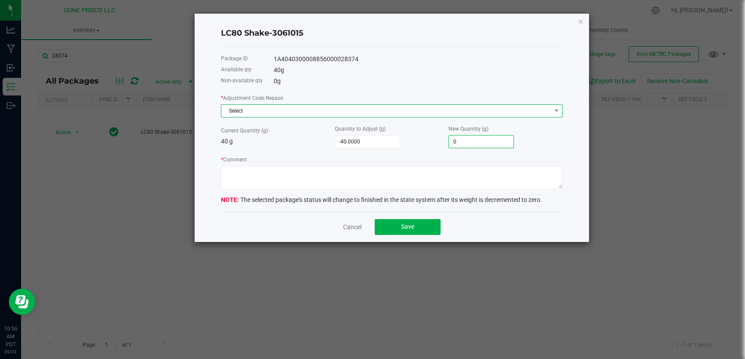
type input "0.0000"
click at [448, 112] on span "Select" at bounding box center [387, 111] width 330 height 12
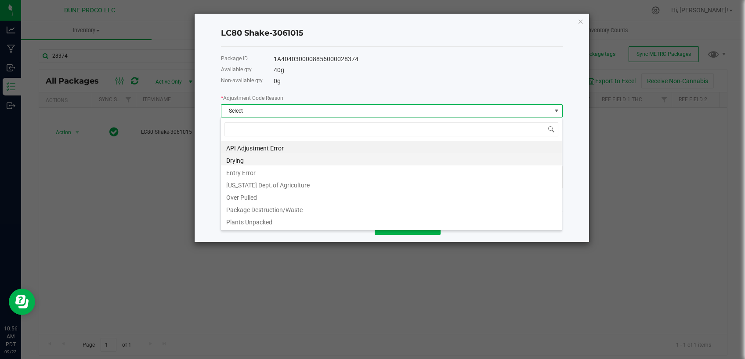
scroll to position [13, 342]
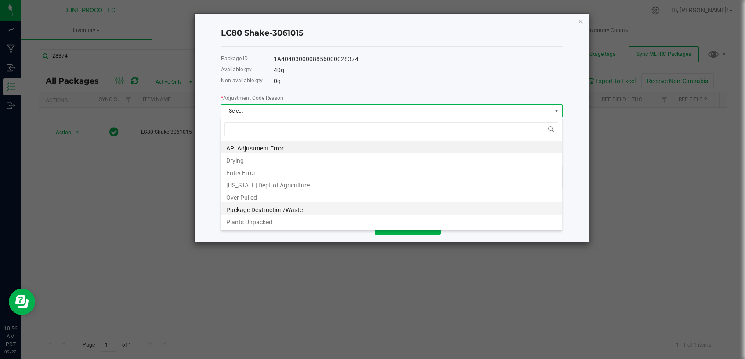
click at [294, 207] on li "Package Destruction/Waste" at bounding box center [391, 208] width 341 height 12
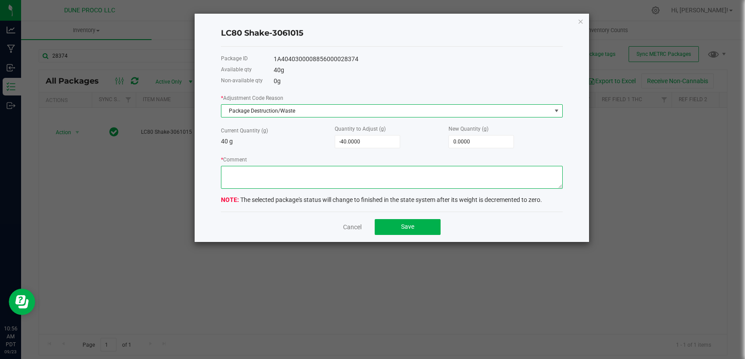
click at [296, 168] on textarea "* Comment" at bounding box center [392, 177] width 342 height 23
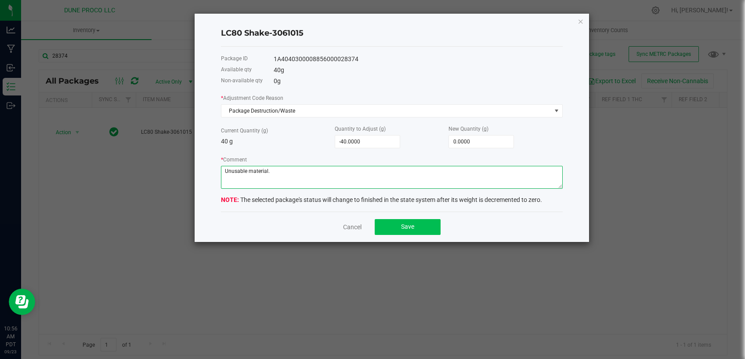
type textarea "Unusable material."
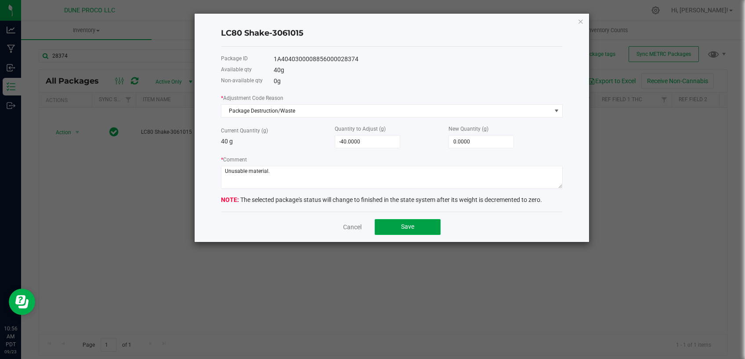
click at [411, 223] on span "Save" at bounding box center [407, 226] width 13 height 7
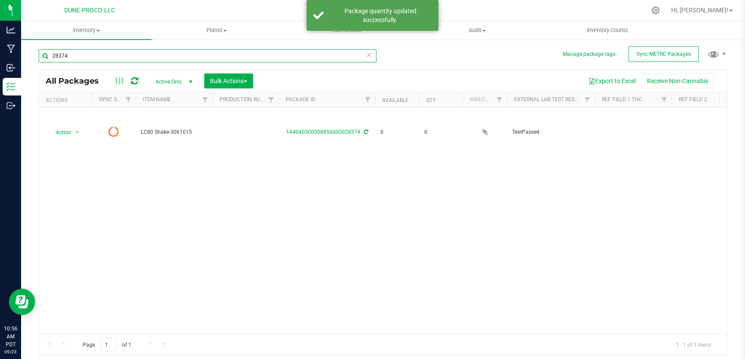
drag, startPoint x: 60, startPoint y: 56, endPoint x: 22, endPoint y: 58, distance: 38.7
click at [39, 58] on input "28374" at bounding box center [208, 55] width 338 height 13
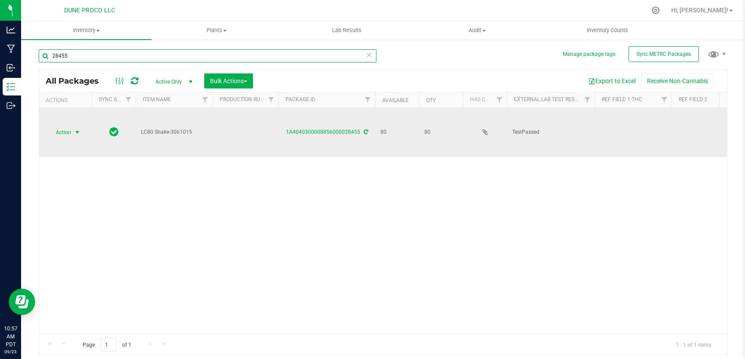
type input "28455"
click at [77, 129] on span "select" at bounding box center [77, 132] width 7 height 7
click at [84, 126] on div "Action Action Adjust qty Create package Edit attributes Global inventory Locate…" at bounding box center [65, 132] width 42 height 12
click at [79, 129] on span "select" at bounding box center [77, 132] width 7 height 7
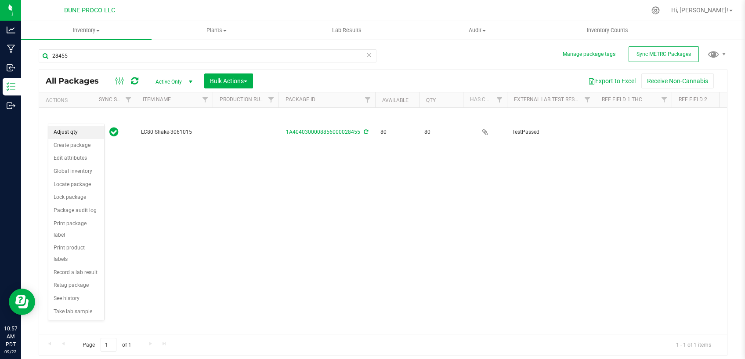
drag, startPoint x: 76, startPoint y: 128, endPoint x: 89, endPoint y: 136, distance: 15.6
click at [76, 128] on li "Adjust qty" at bounding box center [76, 132] width 56 height 13
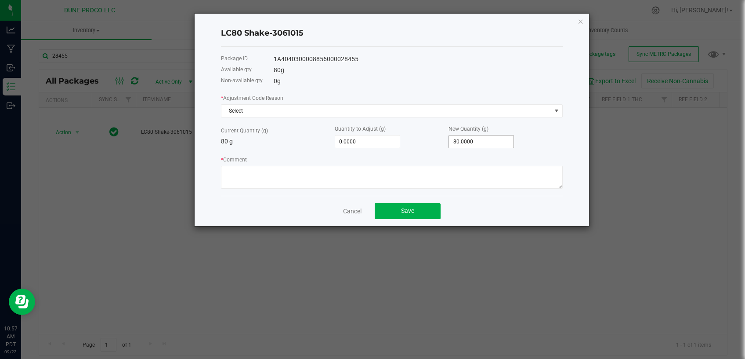
type input "80"
click at [467, 140] on input "80" at bounding box center [481, 141] width 65 height 12
type input "-80.0000"
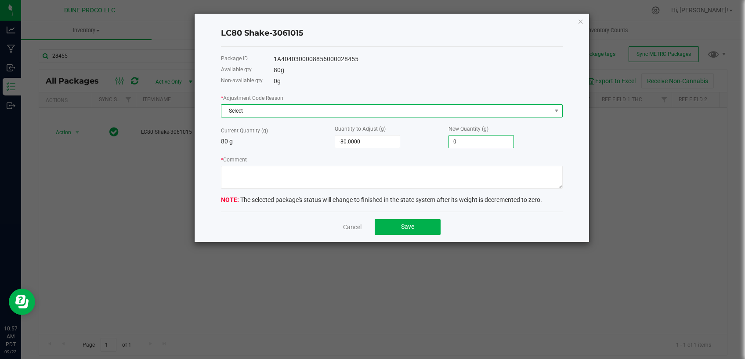
type input "0.0000"
click at [414, 112] on span "Select" at bounding box center [387, 111] width 330 height 12
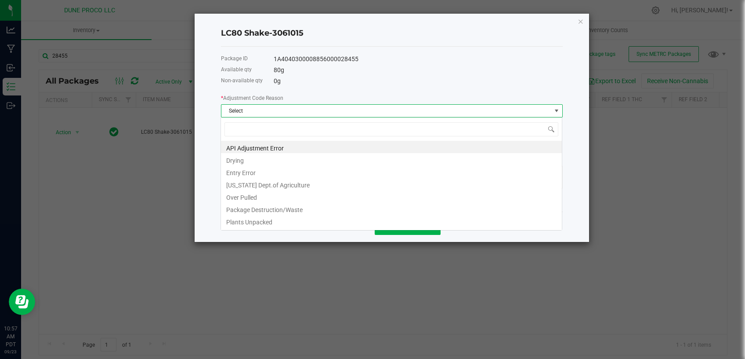
scroll to position [13, 342]
click at [284, 206] on li "Package Destruction/Waste" at bounding box center [391, 208] width 341 height 12
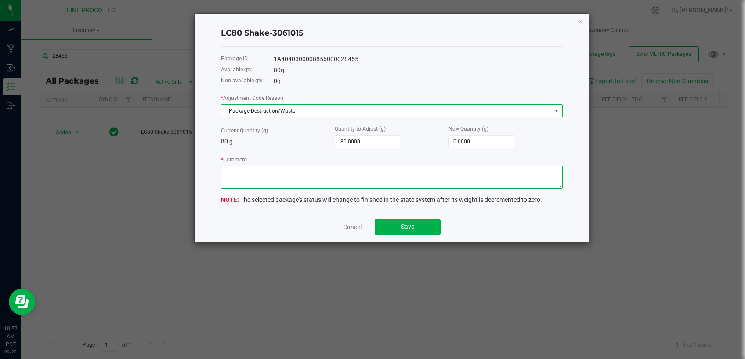
click at [262, 168] on textarea "* Comment" at bounding box center [392, 177] width 342 height 23
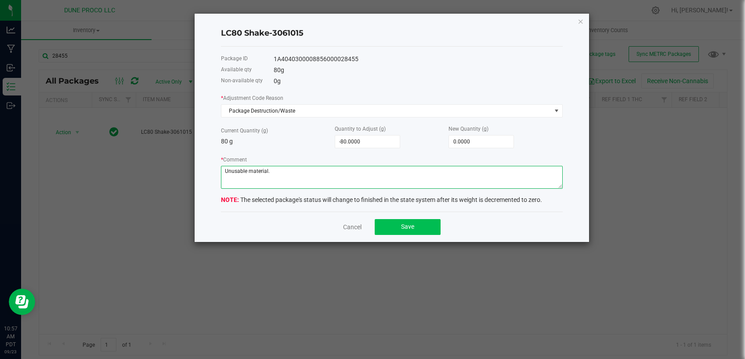
type textarea "Unusable material."
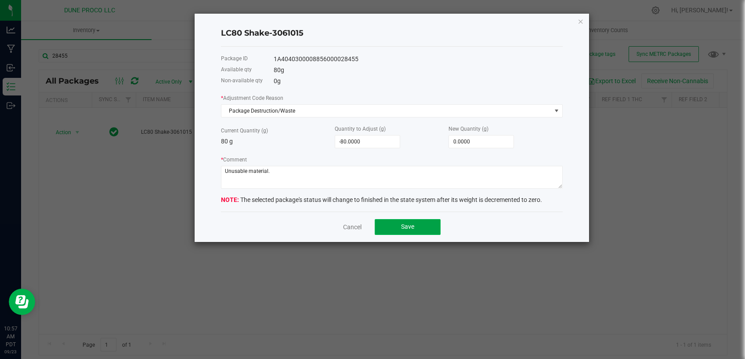
click at [399, 219] on button "Save" at bounding box center [408, 227] width 66 height 16
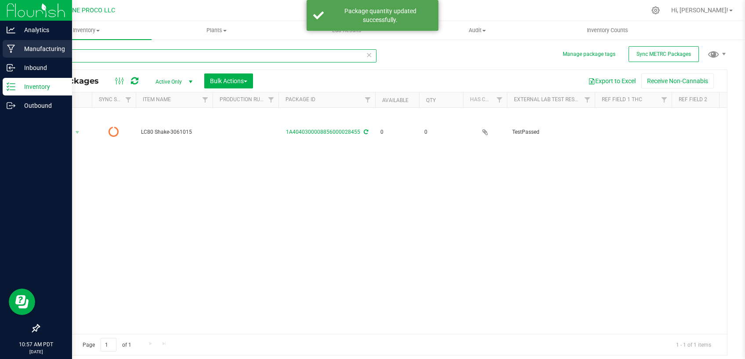
drag, startPoint x: 81, startPoint y: 57, endPoint x: 12, endPoint y: 54, distance: 69.1
click at [39, 54] on input "28455" at bounding box center [208, 55] width 338 height 13
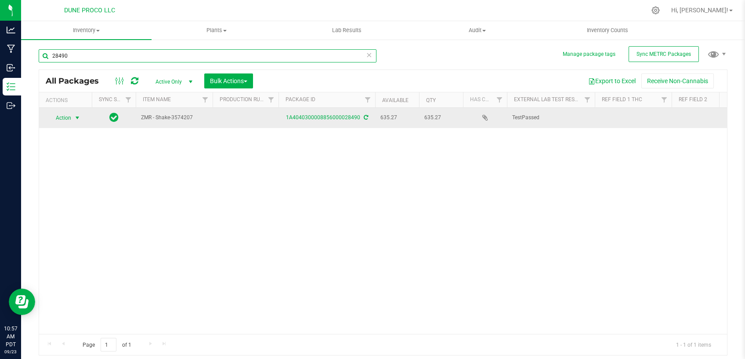
type input "28490"
click at [75, 116] on span "select" at bounding box center [77, 117] width 7 height 7
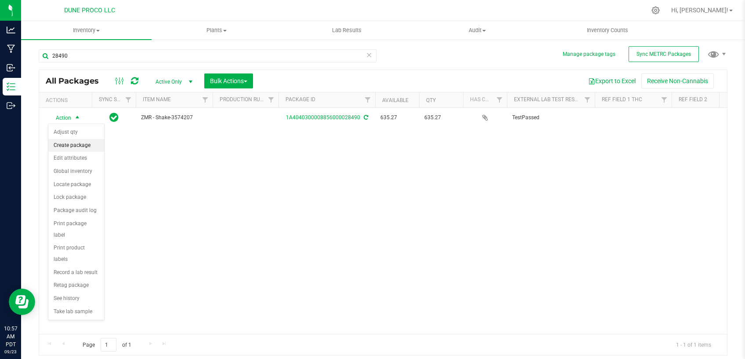
click at [80, 145] on li "Create package" at bounding box center [76, 145] width 56 height 13
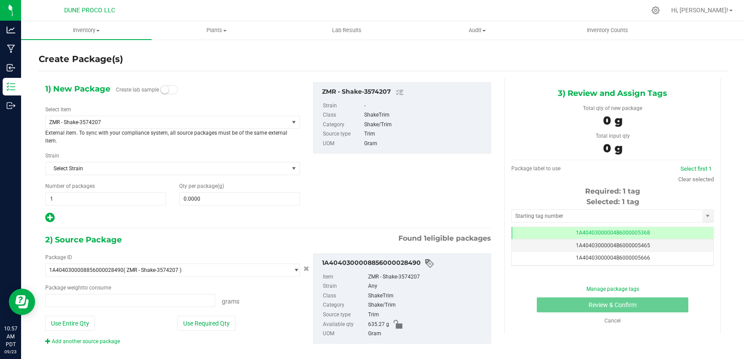
type input "0.0000 g"
click at [147, 120] on span "ZMR - Shake-3574207" at bounding box center [162, 122] width 226 height 6
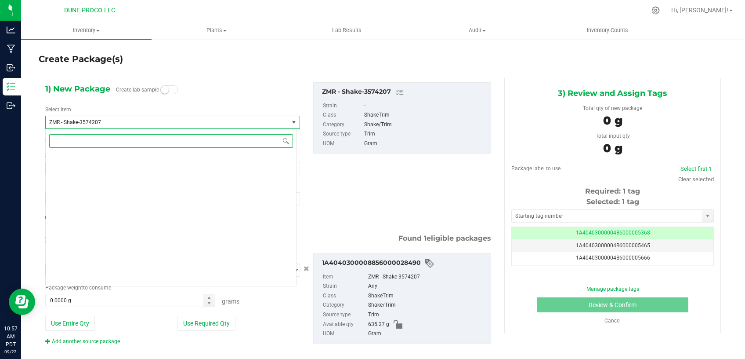
scroll to position [3585, 0]
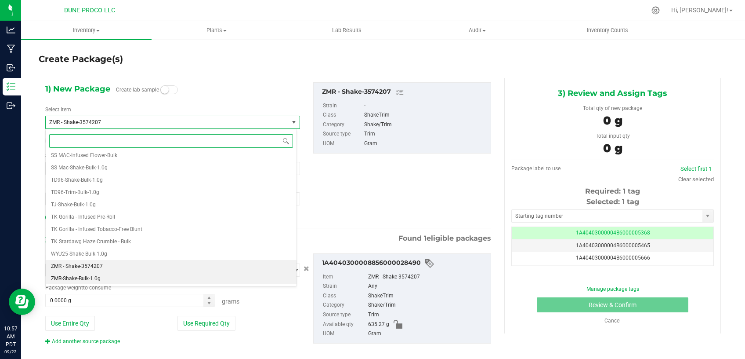
click at [114, 278] on li "ZMR-Shake-Bulk-1.0g" at bounding box center [171, 278] width 251 height 12
type input "0"
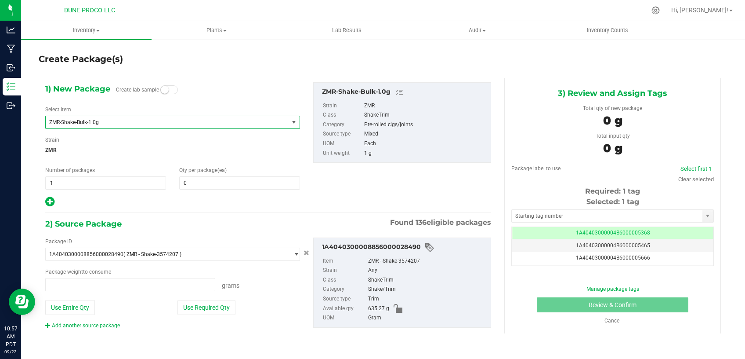
type input "0.0000 g"
click at [193, 182] on span at bounding box center [239, 182] width 121 height 13
type input "0"
click at [229, 185] on span "0 0" at bounding box center [239, 182] width 121 height 13
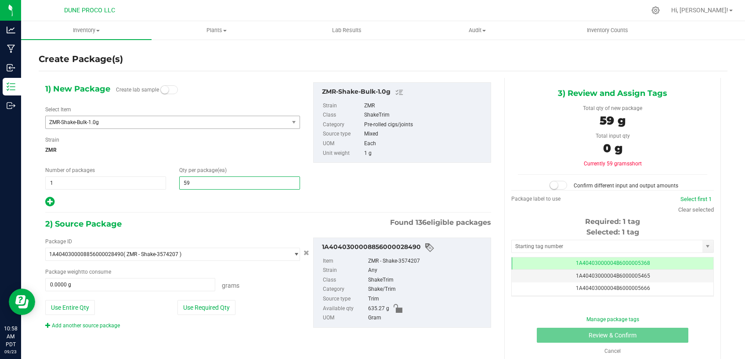
type input "593"
click at [211, 305] on button "Use Required Qty" at bounding box center [207, 307] width 58 height 15
type input "593.0000 g"
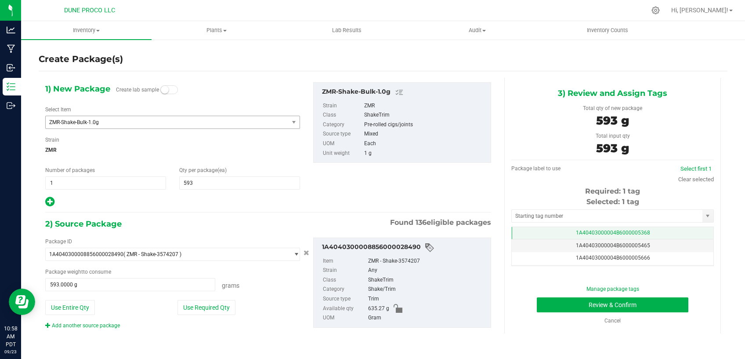
click at [558, 232] on td "1A40403000004B6000005368" at bounding box center [613, 233] width 202 height 13
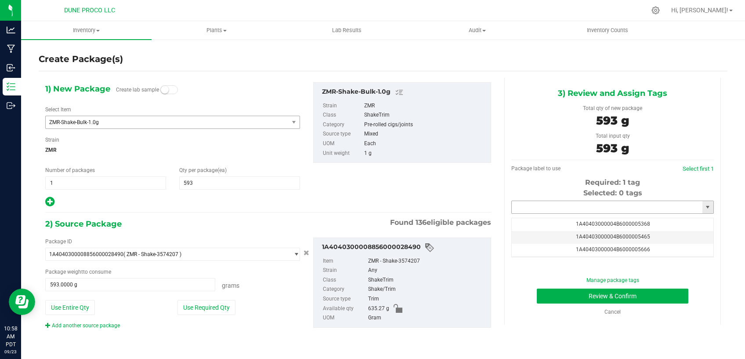
click at [559, 210] on input "text" at bounding box center [607, 207] width 191 height 12
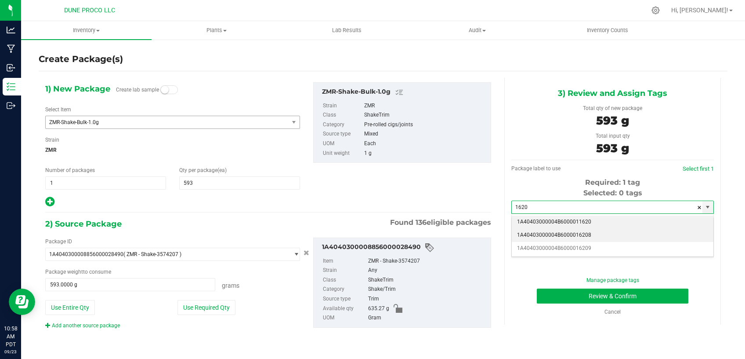
click at [560, 235] on li "1A40403000004B6000016208" at bounding box center [613, 235] width 202 height 13
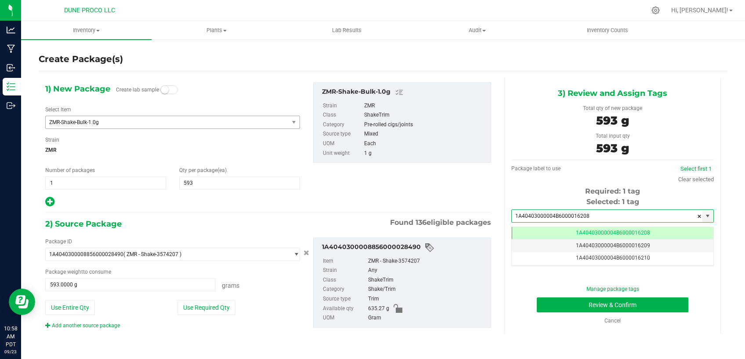
type input "1A40403000004B6000016208"
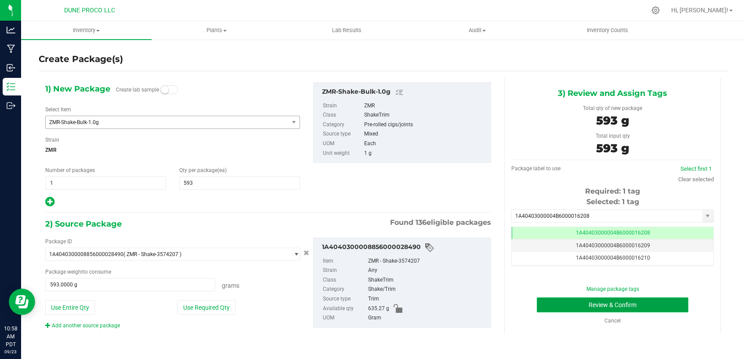
click at [557, 300] on button "Review & Confirm" at bounding box center [613, 304] width 152 height 15
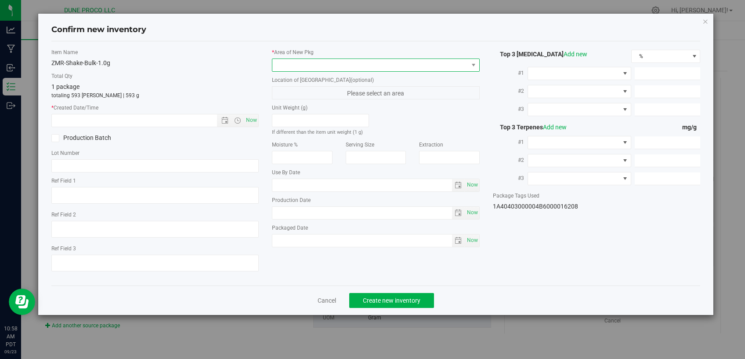
click at [351, 67] on span at bounding box center [371, 65] width 196 height 12
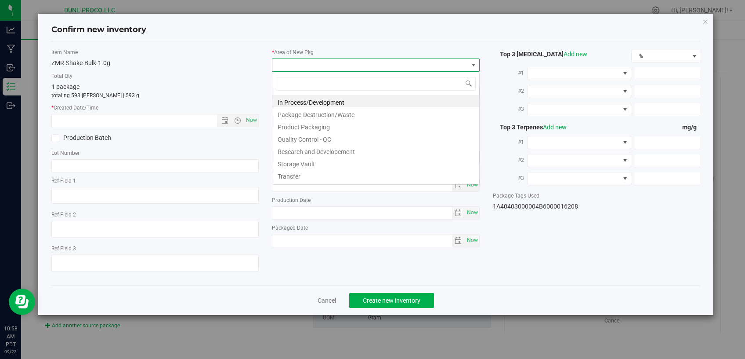
scroll to position [13, 207]
click at [300, 160] on li "Storage Vault" at bounding box center [376, 162] width 207 height 12
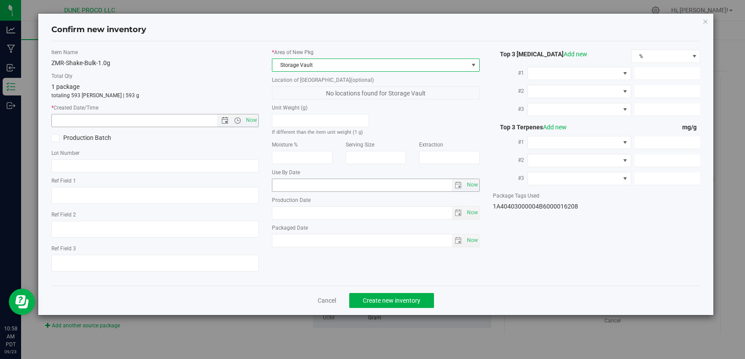
drag, startPoint x: 256, startPoint y: 120, endPoint x: 300, endPoint y: 190, distance: 83.5
click at [255, 122] on span "Now" at bounding box center [251, 120] width 15 height 13
type input "[DATE] 10:58 AM"
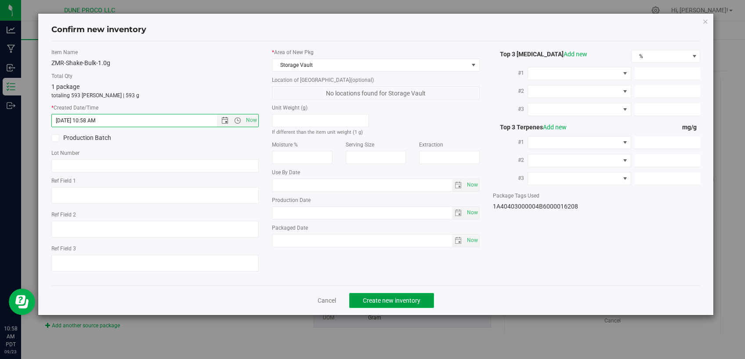
click at [371, 293] on button "Create new inventory" at bounding box center [391, 300] width 85 height 15
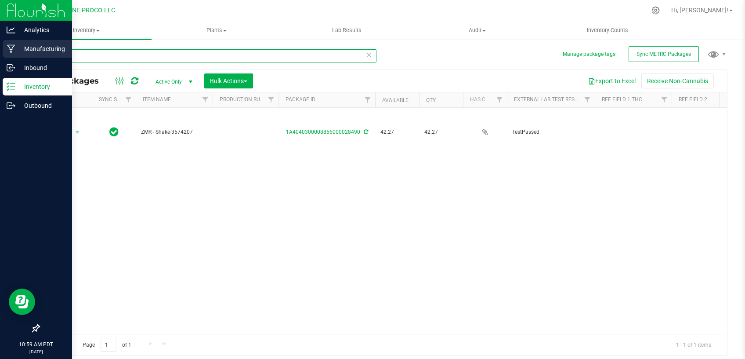
drag, startPoint x: 85, startPoint y: 57, endPoint x: 18, endPoint y: 58, distance: 66.4
click at [39, 58] on input "28490" at bounding box center [208, 55] width 338 height 13
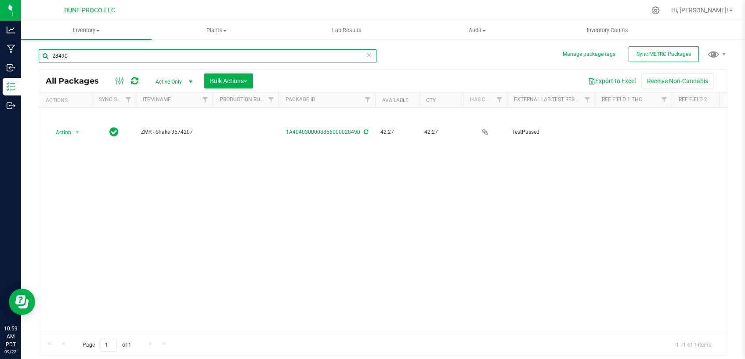
paste input "32569"
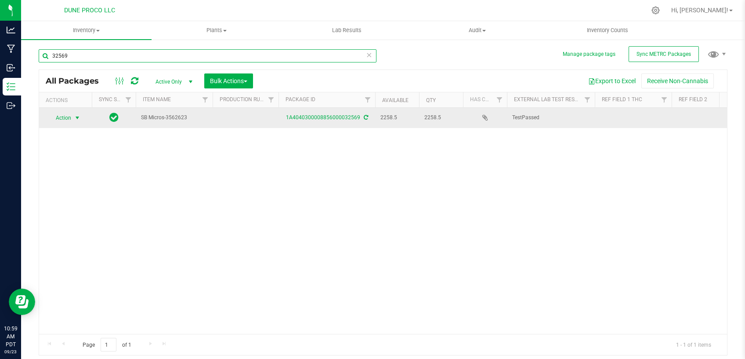
type input "32569"
click at [74, 115] on span "select" at bounding box center [77, 117] width 7 height 7
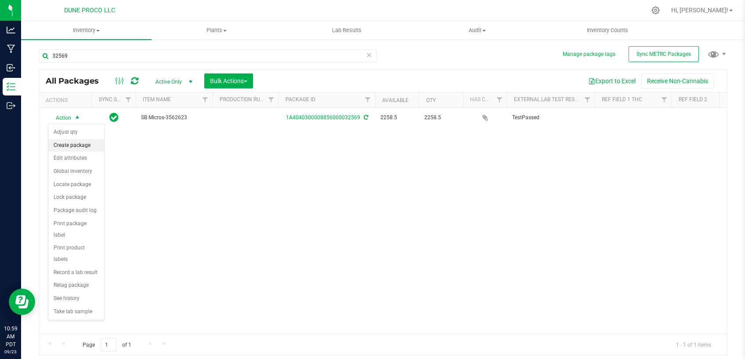
click at [74, 147] on li "Create package" at bounding box center [76, 145] width 56 height 13
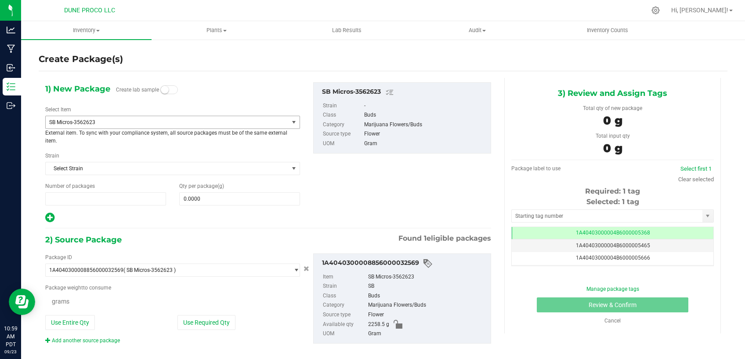
type input "1"
click at [157, 123] on span "SB Micros-3562623" at bounding box center [162, 122] width 226 height 6
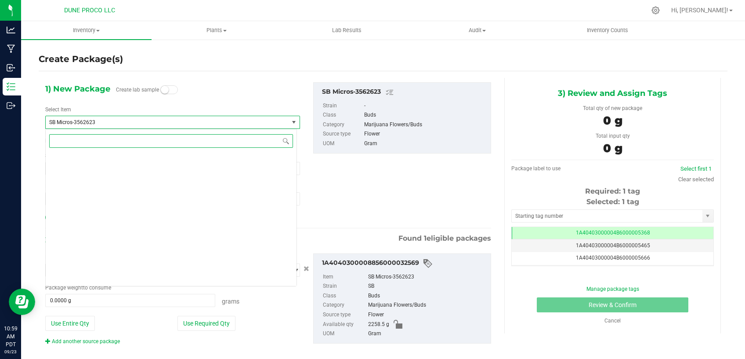
scroll to position [3544, 0]
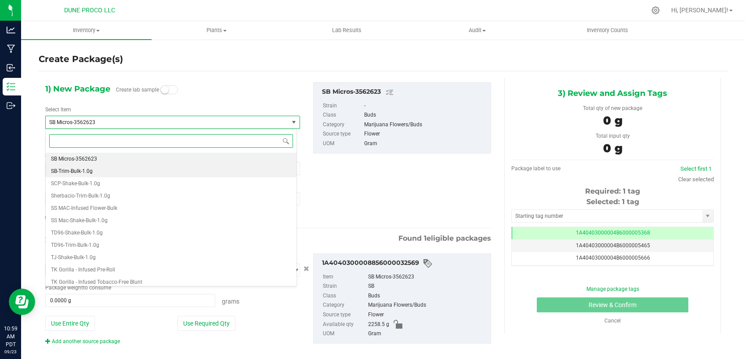
click at [108, 175] on li "SB-Trim-Bulk-1.0g" at bounding box center [171, 171] width 251 height 12
type input "0"
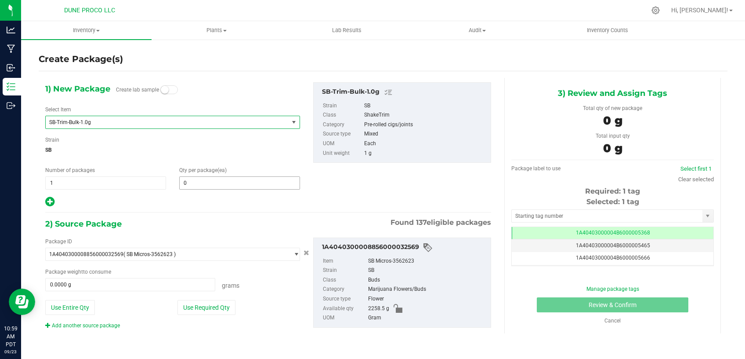
click at [208, 183] on span "0 0" at bounding box center [239, 182] width 121 height 13
type input "0"
click at [188, 188] on span "0 0" at bounding box center [239, 182] width 121 height 13
paste input "2077"
type input "2077"
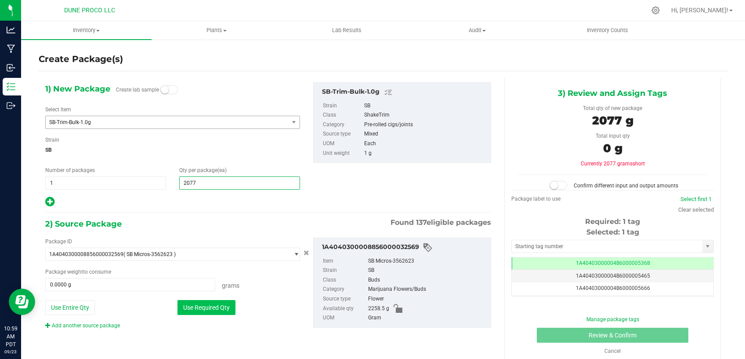
type input "2,077"
click at [202, 302] on button "Use Required Qty" at bounding box center [207, 307] width 58 height 15
type input "2077.0000 g"
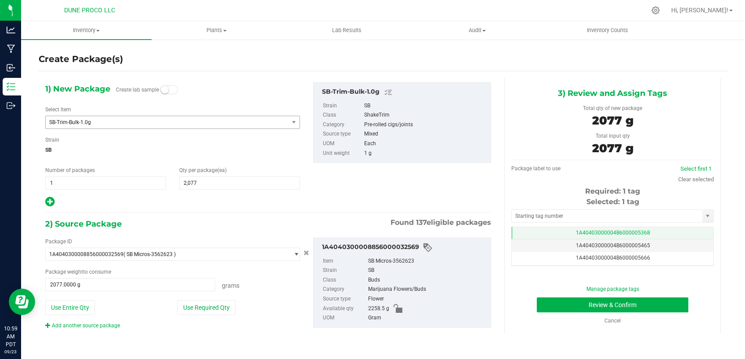
click at [576, 233] on span "1A40403000004B6000005368" at bounding box center [613, 232] width 74 height 6
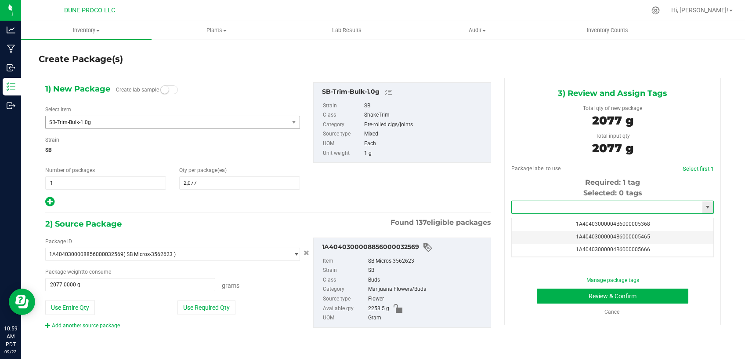
click at [574, 206] on input "text" at bounding box center [607, 207] width 191 height 12
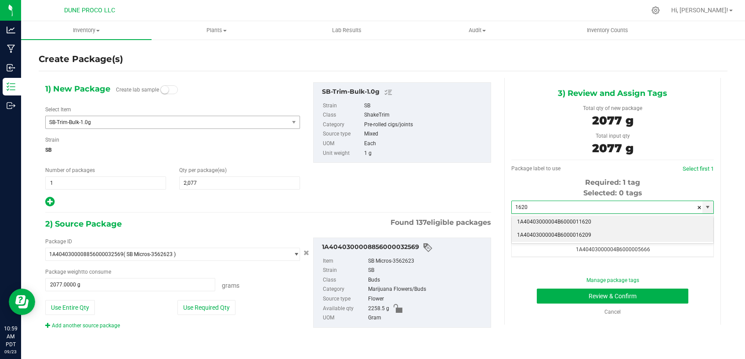
click at [597, 230] on li "1A40403000004B6000016209" at bounding box center [613, 235] width 202 height 13
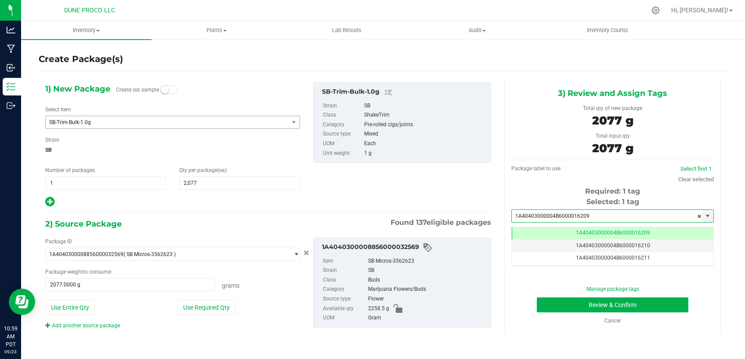
type input "1A40403000004B6000016209"
click at [548, 303] on button "Review & Confirm" at bounding box center [613, 304] width 152 height 15
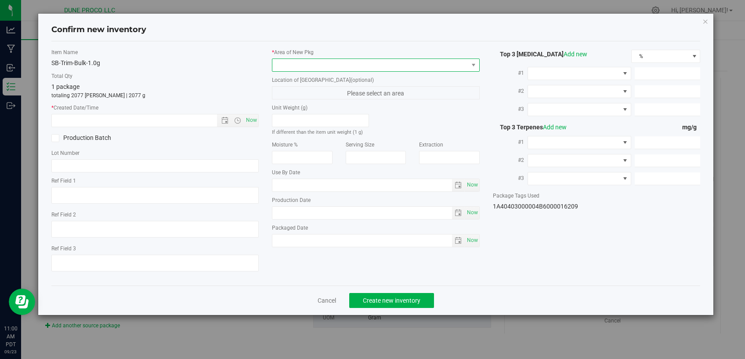
click at [341, 62] on span at bounding box center [371, 65] width 196 height 12
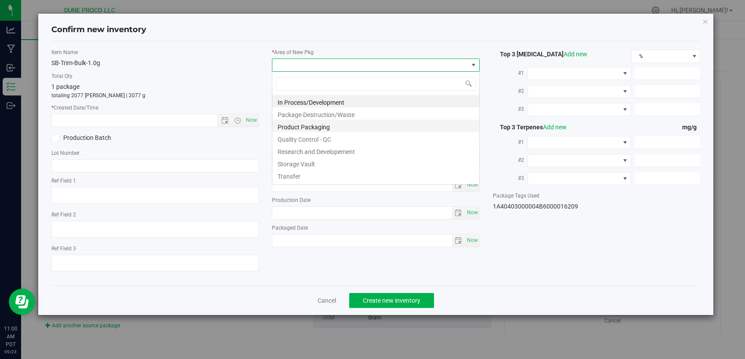
scroll to position [13, 207]
click at [310, 164] on li "Storage Vault" at bounding box center [376, 162] width 207 height 12
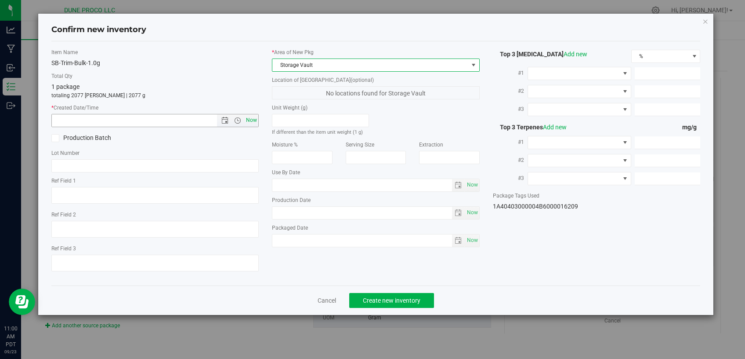
click at [251, 124] on span "Now" at bounding box center [251, 120] width 15 height 13
type input "[DATE] 11:00 AM"
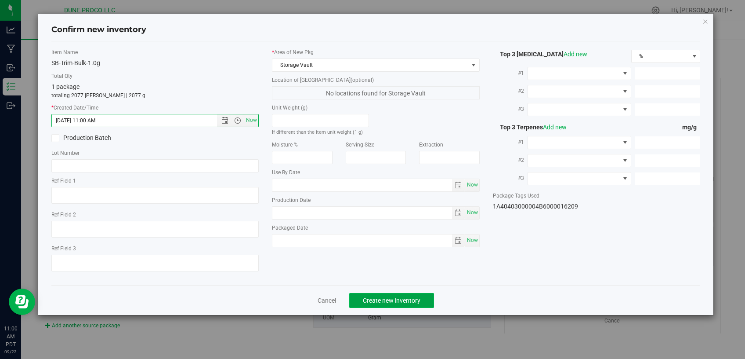
click at [372, 297] on span "Create new inventory" at bounding box center [392, 300] width 58 height 7
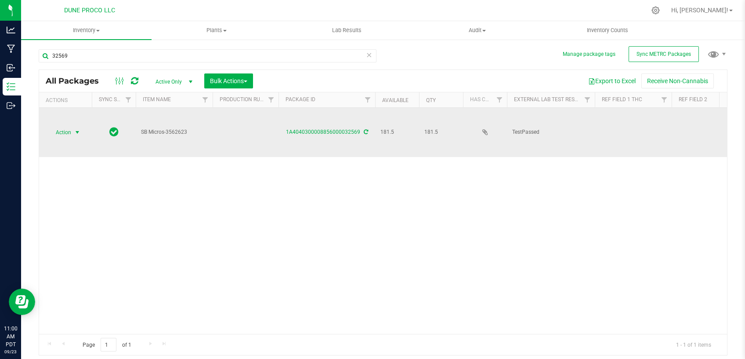
click at [78, 129] on span "select" at bounding box center [77, 132] width 7 height 7
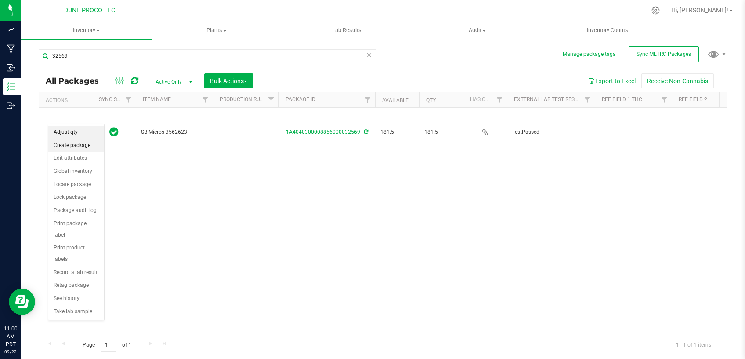
drag, startPoint x: 84, startPoint y: 133, endPoint x: 102, endPoint y: 149, distance: 23.6
click at [84, 132] on li "Adjust qty" at bounding box center [76, 132] width 56 height 13
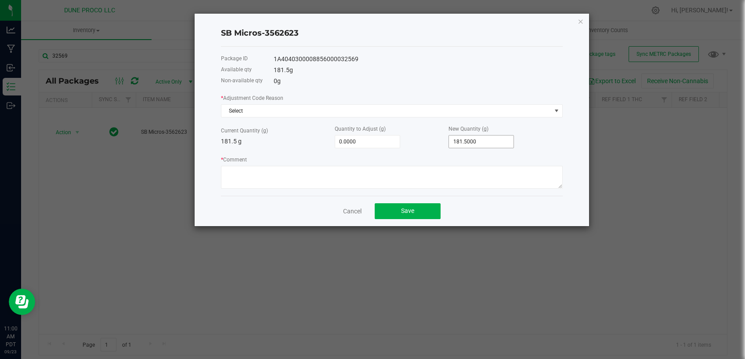
type input "181.5"
click at [461, 142] on input "181.5" at bounding box center [481, 141] width 65 height 12
type input "-181.5000"
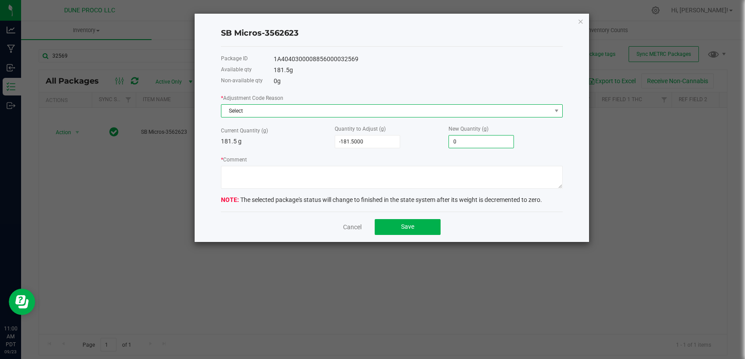
type input "0.0000"
click at [440, 107] on span "Select" at bounding box center [387, 111] width 330 height 12
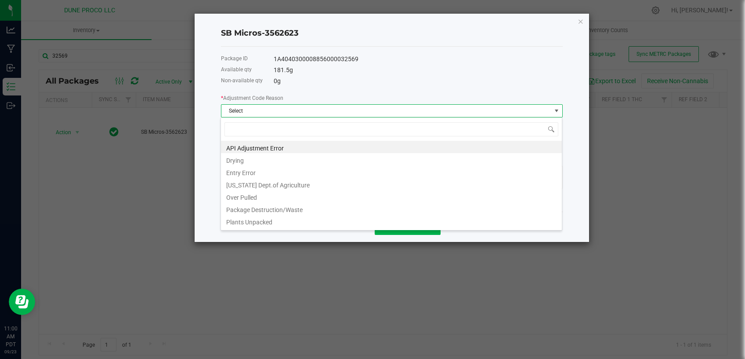
scroll to position [13, 342]
click at [318, 209] on li "Package Destruction/Waste" at bounding box center [391, 208] width 341 height 12
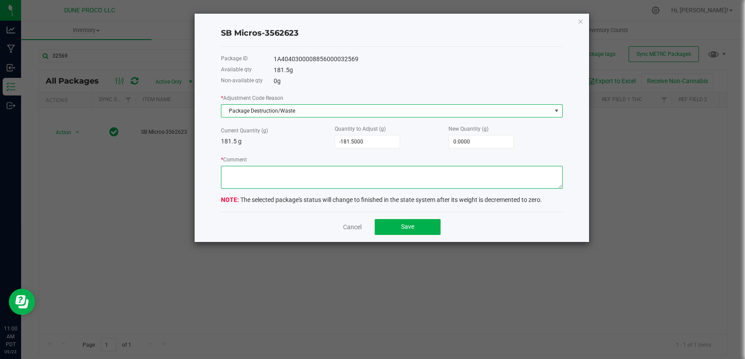
click at [328, 169] on textarea "* Comment" at bounding box center [392, 177] width 342 height 23
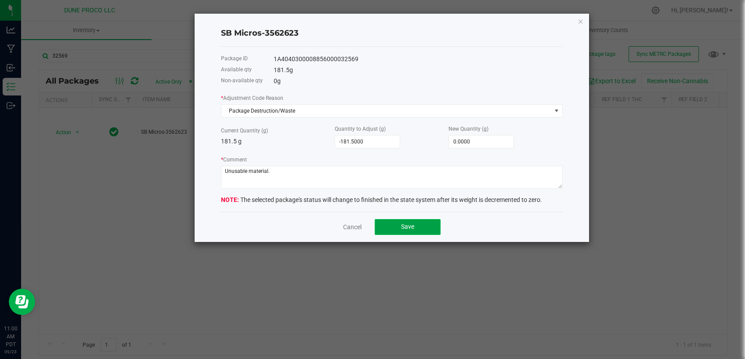
click at [382, 228] on button "Save" at bounding box center [408, 227] width 66 height 16
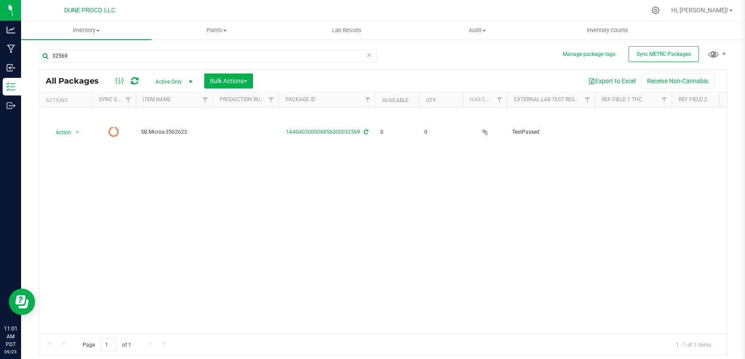
click at [371, 54] on icon at bounding box center [369, 54] width 6 height 11
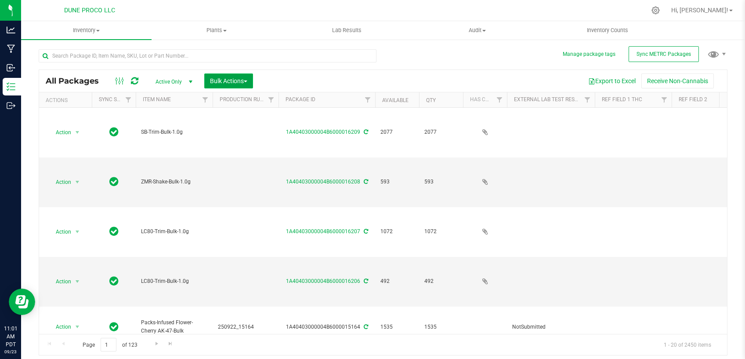
click at [225, 80] on span "Bulk Actions" at bounding box center [228, 80] width 37 height 7
click at [227, 119] on span "Add to outbound order" at bounding box center [240, 116] width 60 height 7
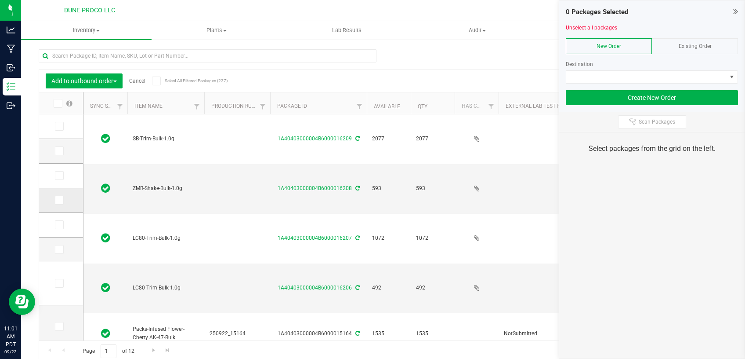
click at [56, 200] on icon at bounding box center [59, 200] width 6 height 0
click at [0, 0] on input "checkbox" at bounding box center [0, 0] width 0 height 0
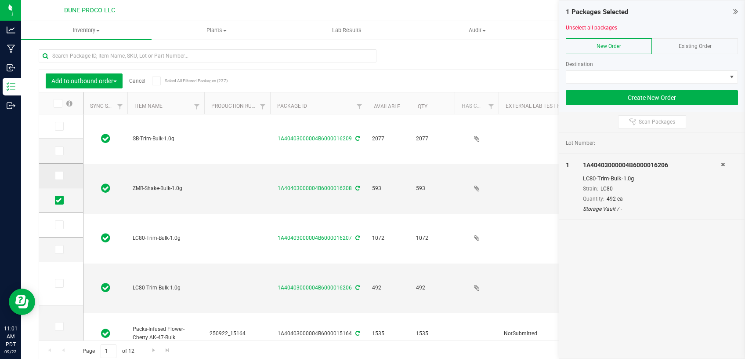
click at [56, 175] on icon at bounding box center [59, 175] width 6 height 0
click at [0, 0] on input "checkbox" at bounding box center [0, 0] width 0 height 0
click at [47, 156] on td at bounding box center [61, 151] width 44 height 25
click at [48, 155] on td at bounding box center [61, 151] width 44 height 25
click at [56, 151] on icon at bounding box center [59, 151] width 6 height 0
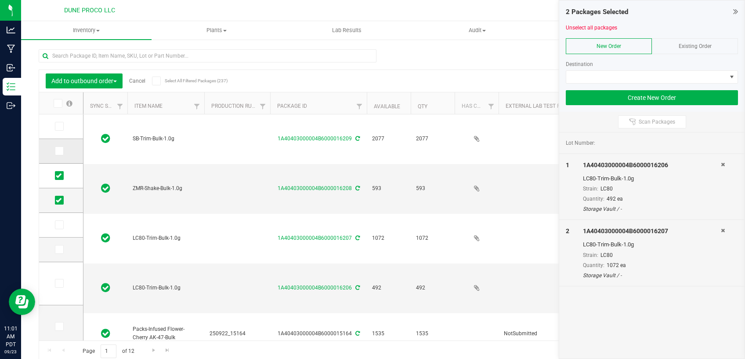
click at [0, 0] on input "checkbox" at bounding box center [0, 0] width 0 height 0
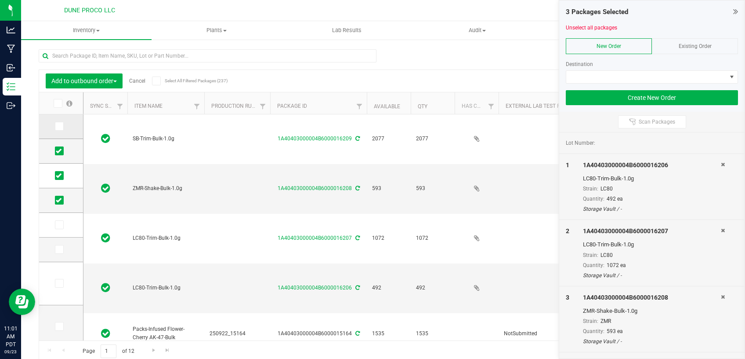
click at [55, 123] on span at bounding box center [59, 126] width 9 height 9
click at [0, 0] on input "checkbox" at bounding box center [0, 0] width 0 height 0
click at [622, 76] on span at bounding box center [647, 77] width 160 height 12
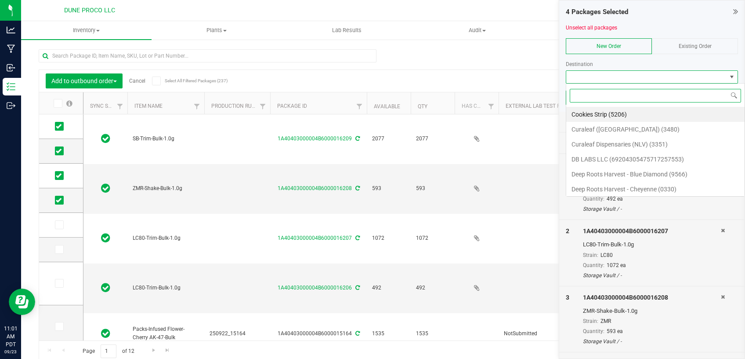
scroll to position [13, 172]
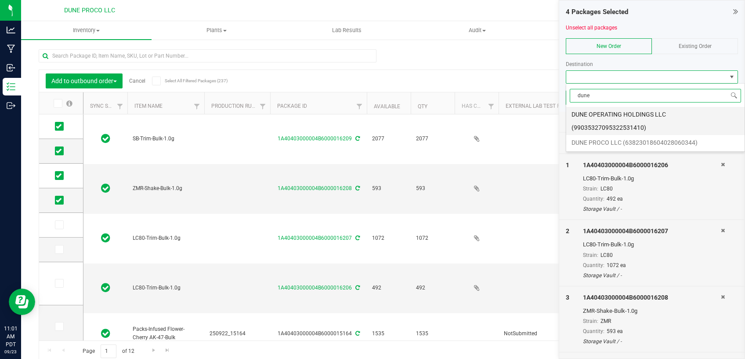
click at [622, 115] on li "DUNE OPERATING HOLDINGS LLC (99035327095322531410)" at bounding box center [656, 121] width 178 height 28
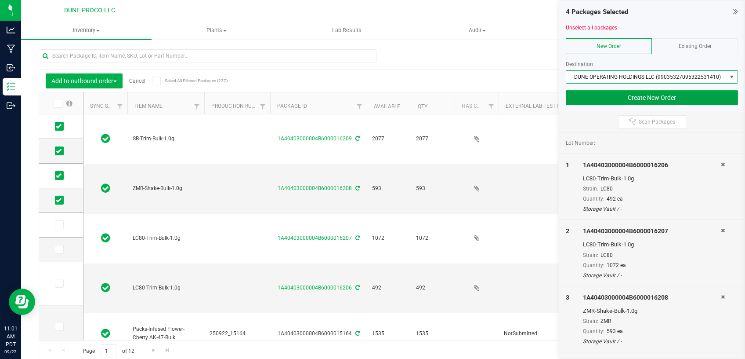
click at [625, 98] on button "Create New Order" at bounding box center [652, 97] width 172 height 15
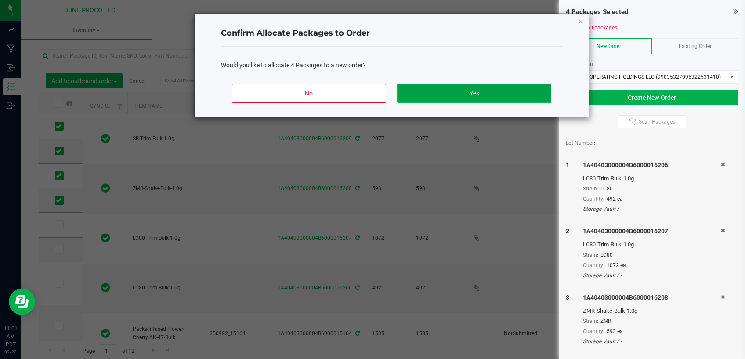
click at [429, 98] on button "Yes" at bounding box center [474, 93] width 154 height 18
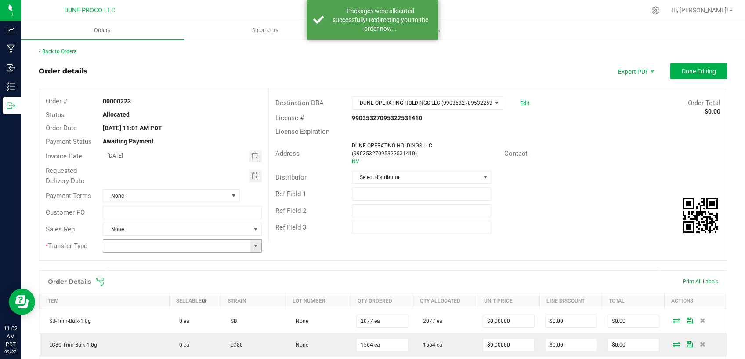
click at [252, 247] on span at bounding box center [255, 245] width 7 height 7
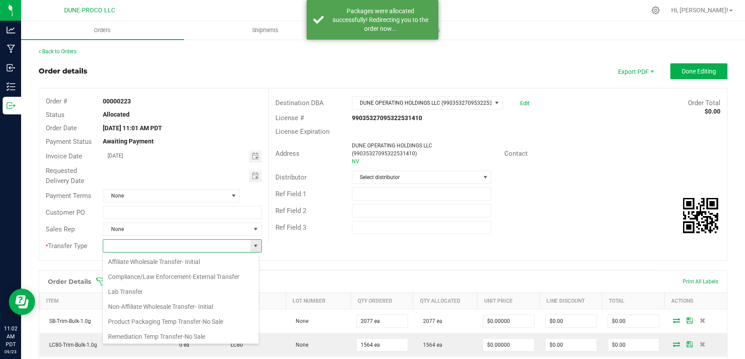
scroll to position [13, 156]
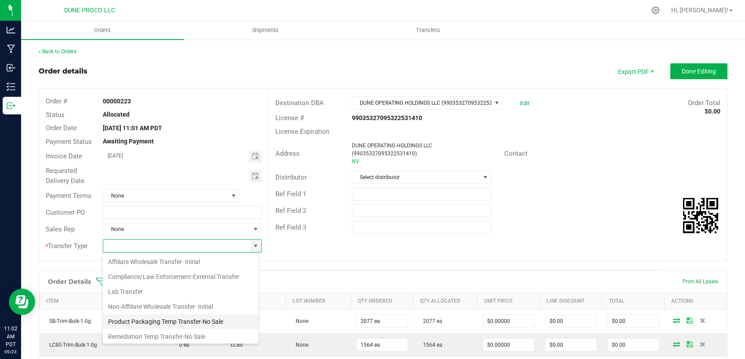
click at [173, 324] on li "Product Packaging Temp Transfer-No Sale" at bounding box center [181, 321] width 156 height 15
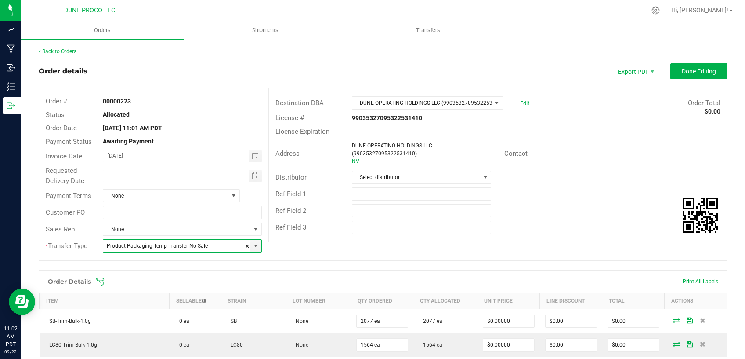
scroll to position [74, 0]
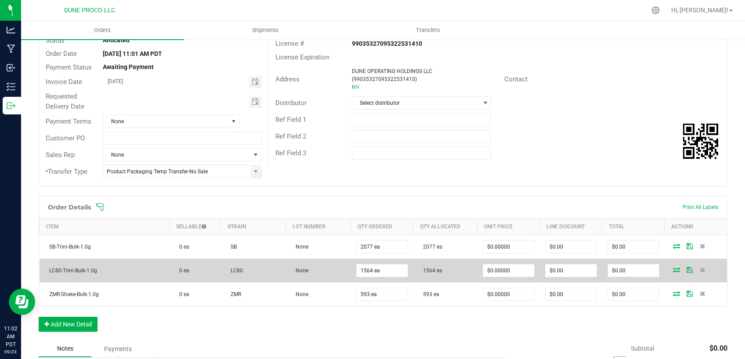
click at [673, 269] on icon at bounding box center [676, 269] width 7 height 5
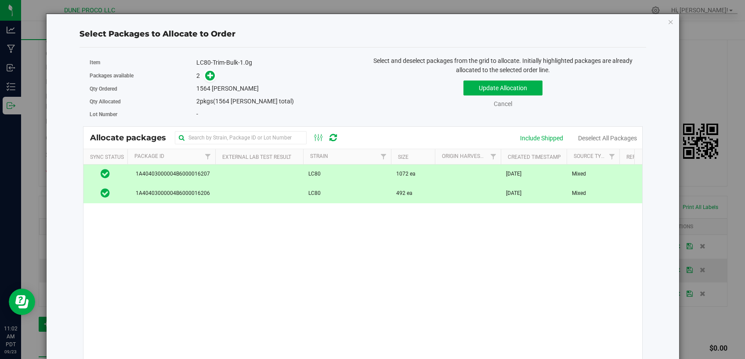
click at [291, 174] on td at bounding box center [259, 173] width 88 height 19
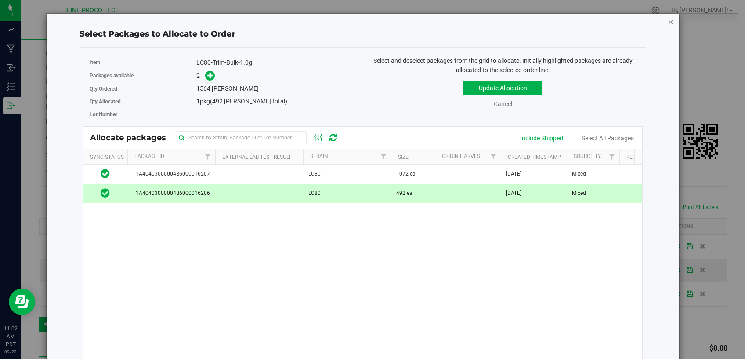
click at [668, 20] on icon "button" at bounding box center [671, 21] width 6 height 11
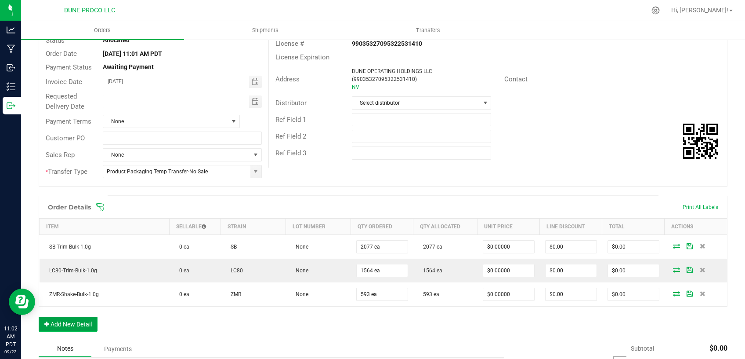
click at [78, 320] on button "Add New Detail" at bounding box center [68, 323] width 59 height 15
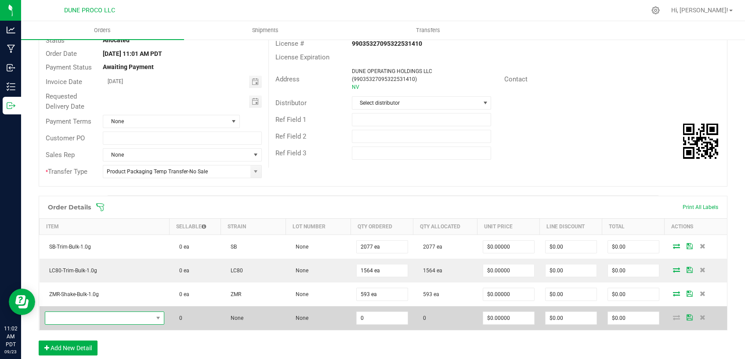
click at [130, 313] on span "NO DATA FOUND" at bounding box center [99, 318] width 108 height 12
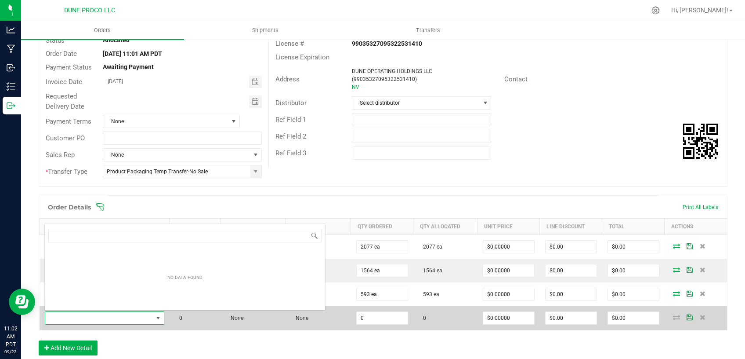
scroll to position [13, 116]
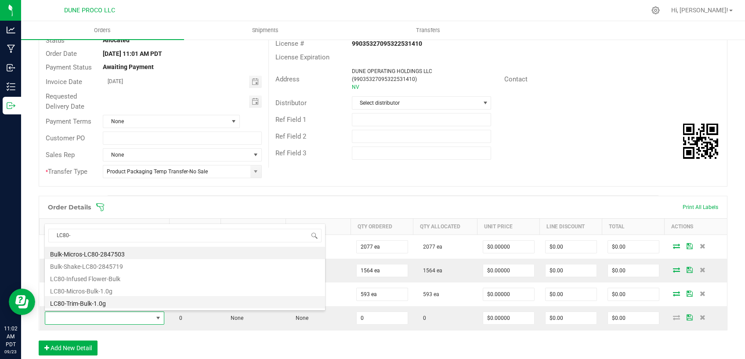
click at [122, 305] on li "LC80-Trim-Bulk-1.0g" at bounding box center [185, 302] width 280 height 12
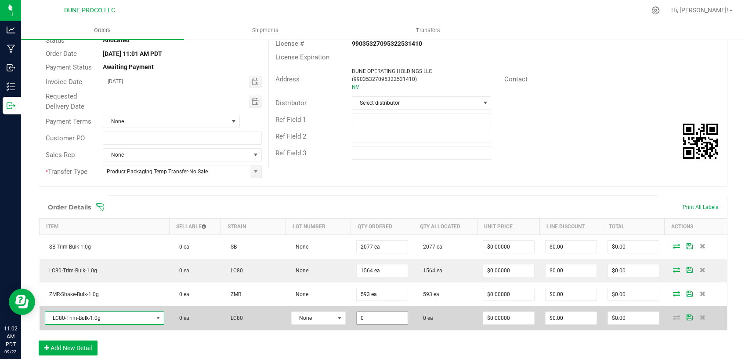
click at [364, 314] on input "0" at bounding box center [382, 318] width 51 height 12
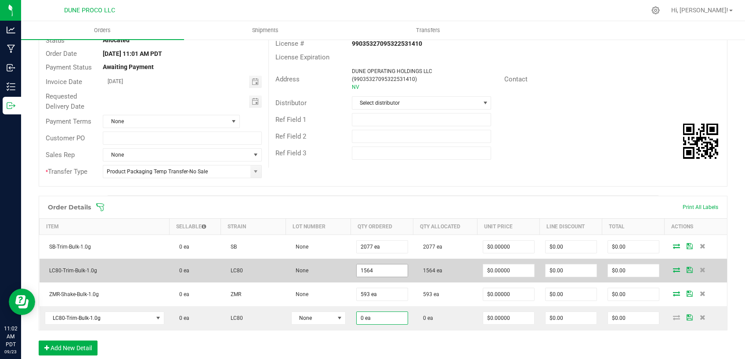
click at [386, 270] on input "1564" at bounding box center [382, 270] width 51 height 12
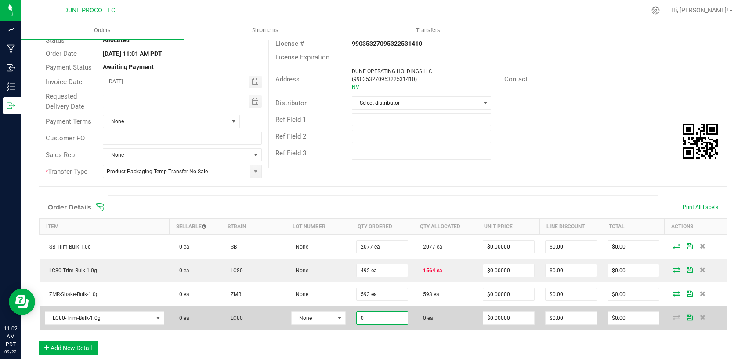
click at [382, 316] on input "0" at bounding box center [382, 318] width 51 height 12
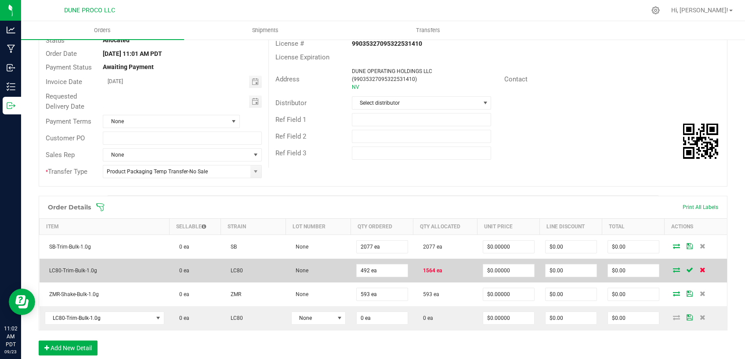
click at [700, 267] on icon at bounding box center [703, 269] width 6 height 5
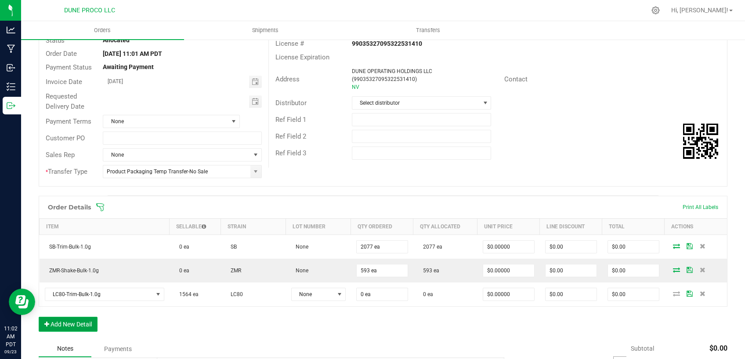
click at [70, 320] on button "Add New Detail" at bounding box center [68, 323] width 59 height 15
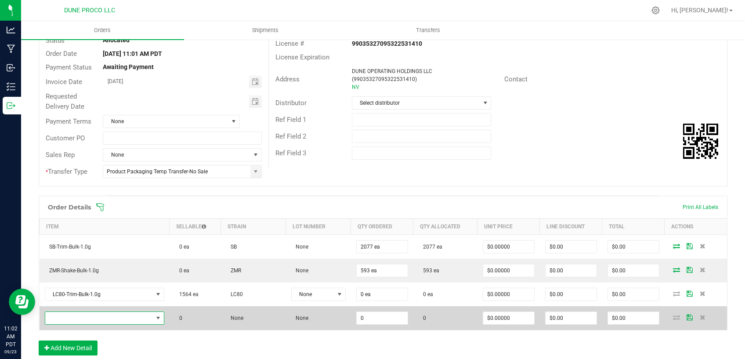
click at [107, 313] on span "NO DATA FOUND" at bounding box center [99, 318] width 108 height 12
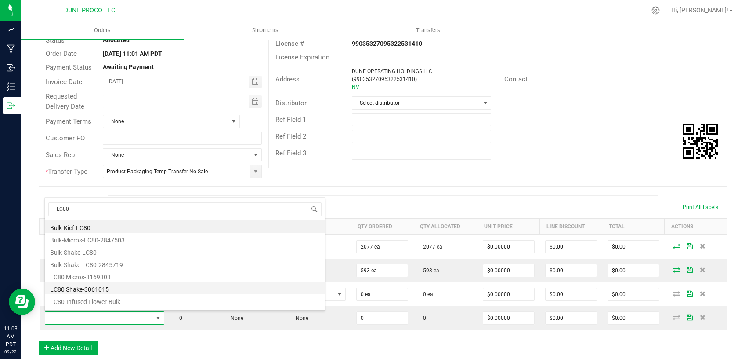
scroll to position [22, 0]
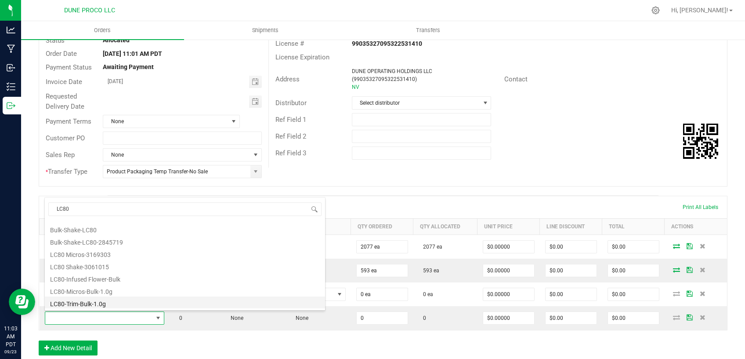
click at [95, 304] on li "LC80-Trim-Bulk-1.0g" at bounding box center [185, 302] width 280 height 12
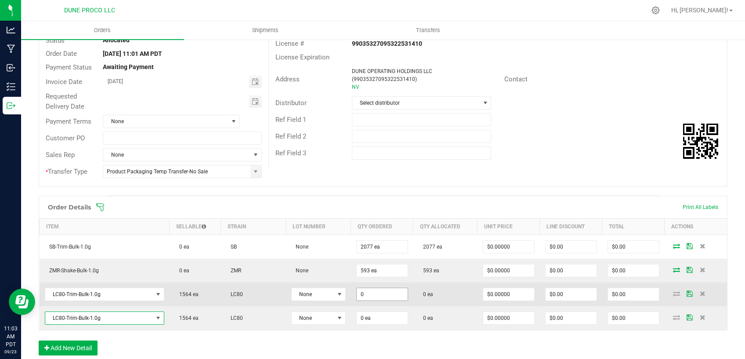
click at [373, 295] on input "0" at bounding box center [382, 294] width 51 height 12
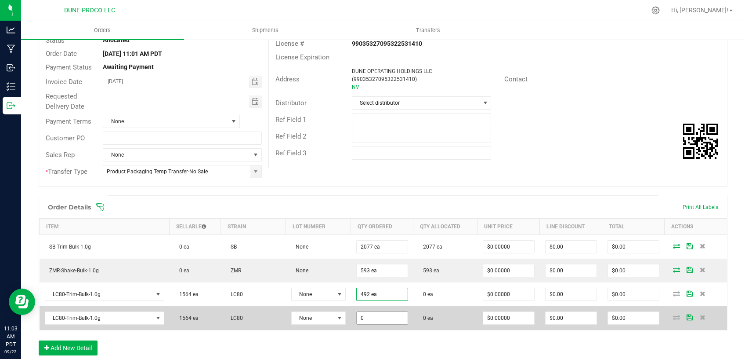
click at [363, 317] on input "0" at bounding box center [382, 318] width 51 height 12
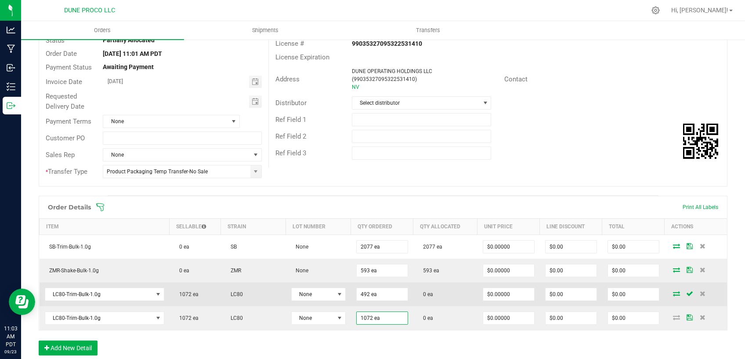
click at [673, 294] on icon at bounding box center [676, 293] width 7 height 5
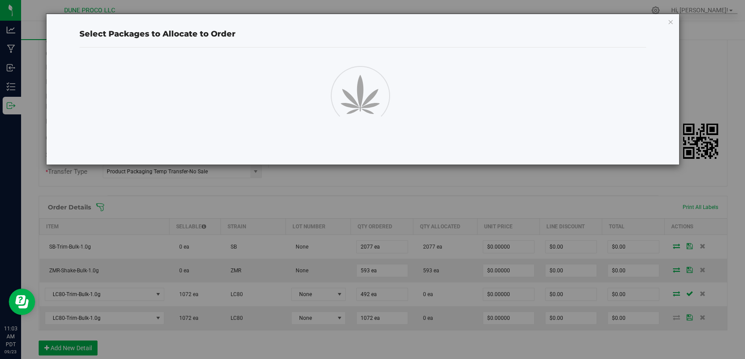
scroll to position [74, 0]
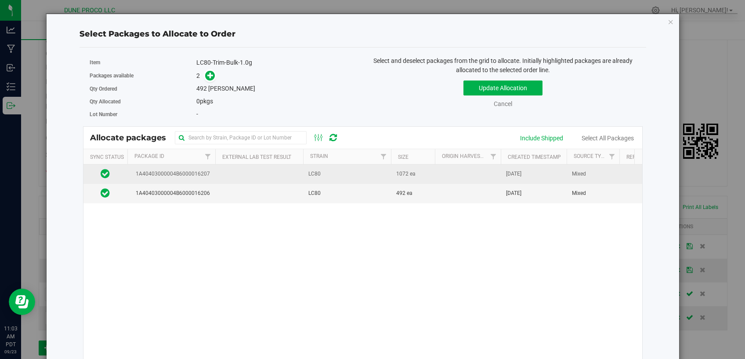
click at [265, 181] on td at bounding box center [259, 173] width 88 height 19
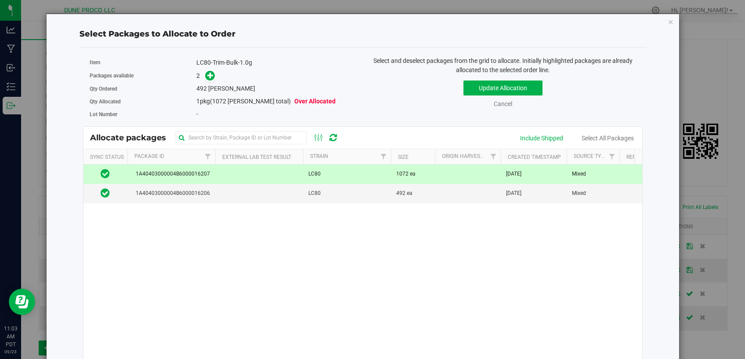
click at [262, 179] on td at bounding box center [259, 173] width 88 height 19
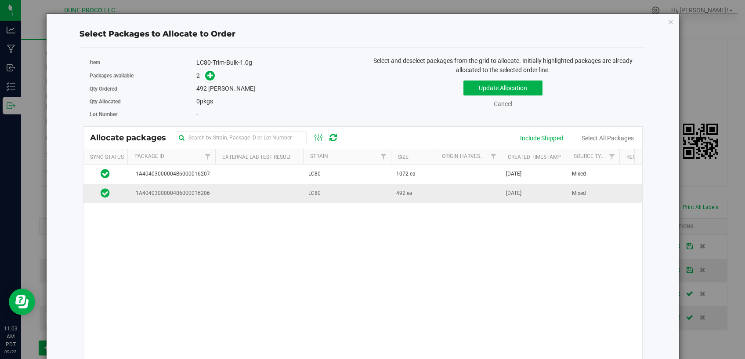
click at [258, 191] on td at bounding box center [259, 193] width 88 height 19
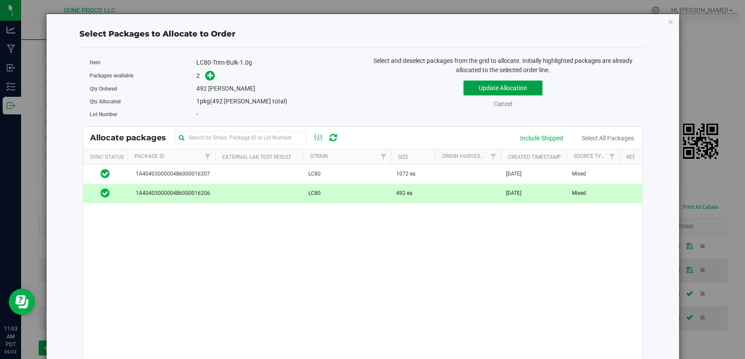
click at [479, 82] on button "Update Allocation" at bounding box center [503, 87] width 79 height 15
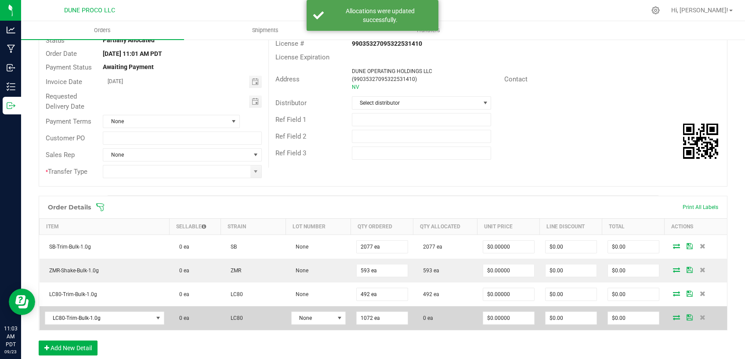
click at [673, 315] on icon at bounding box center [676, 316] width 7 height 5
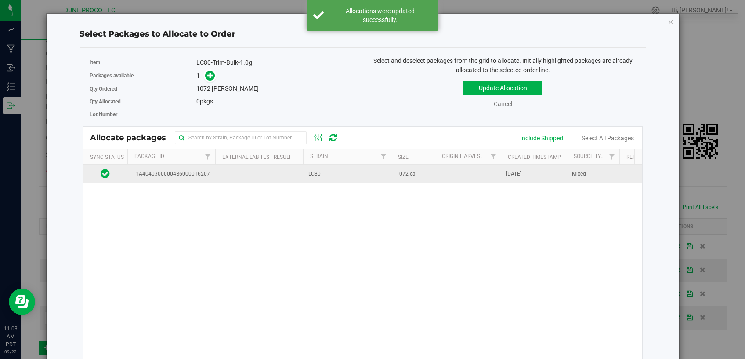
click at [360, 174] on td "LC80" at bounding box center [347, 173] width 88 height 19
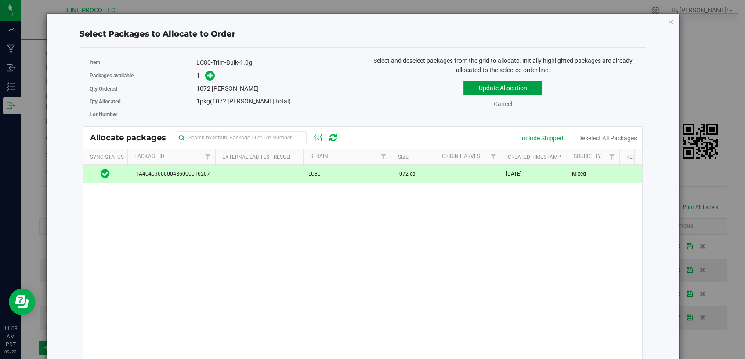
click at [484, 84] on button "Update Allocation" at bounding box center [503, 87] width 79 height 15
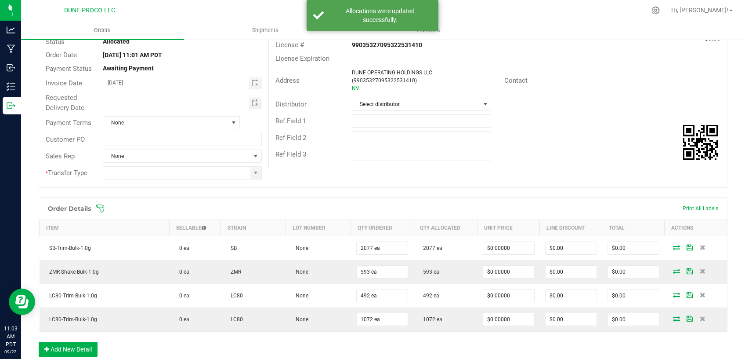
scroll to position [0, 0]
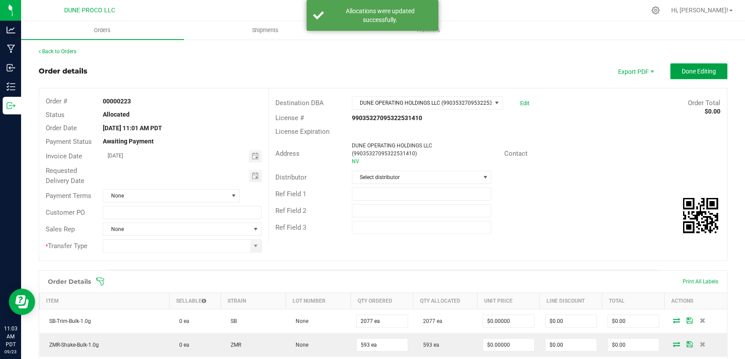
click at [671, 73] on button "Done Editing" at bounding box center [699, 71] width 57 height 16
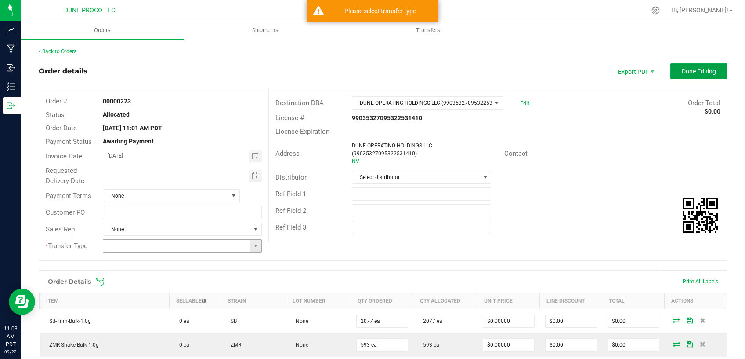
click at [251, 245] on span at bounding box center [256, 246] width 11 height 12
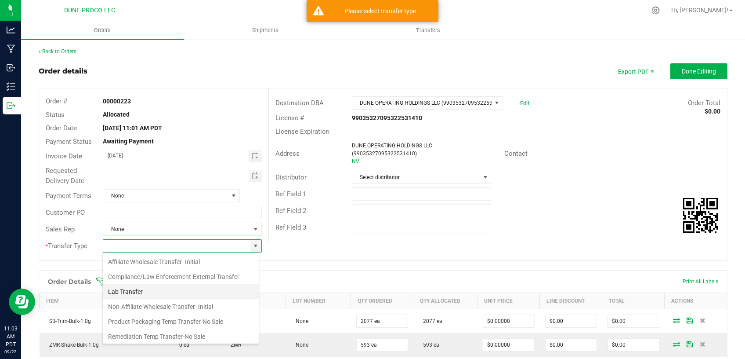
scroll to position [37, 0]
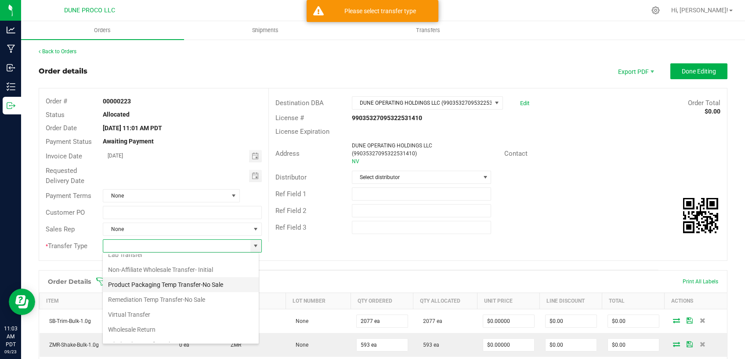
click at [191, 284] on li "Product Packaging Temp Transfer-No Sale" at bounding box center [181, 284] width 156 height 15
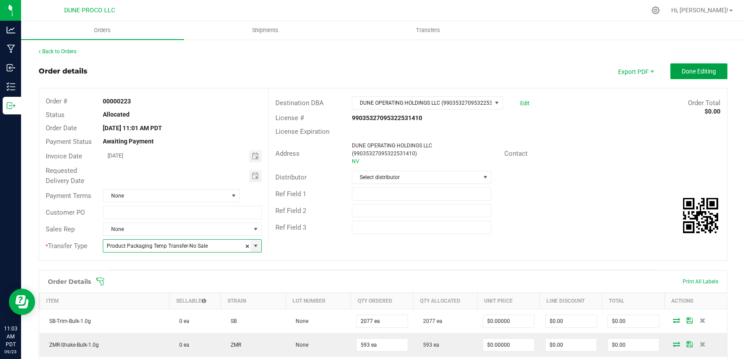
click at [682, 73] on span "Done Editing" at bounding box center [699, 71] width 34 height 7
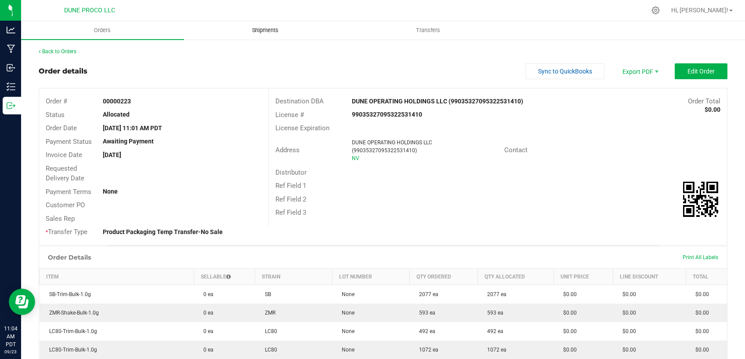
click at [254, 28] on span "Shipments" at bounding box center [265, 30] width 50 height 8
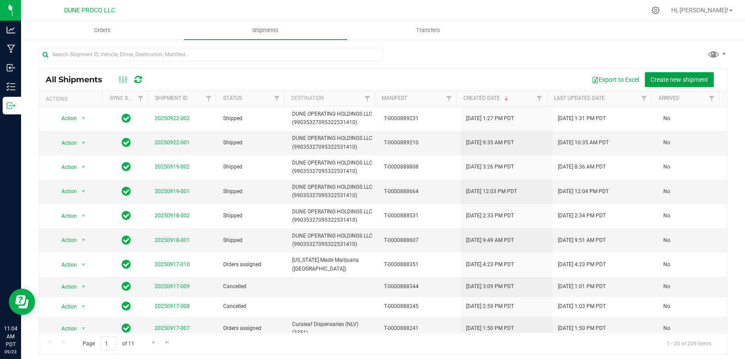
click at [651, 77] on span "Create new shipment" at bounding box center [680, 79] width 58 height 7
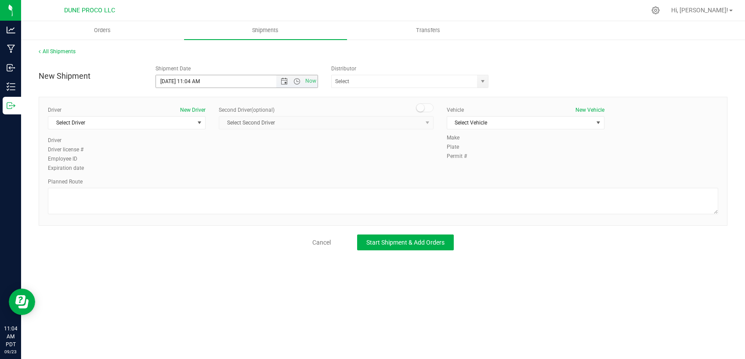
click at [199, 80] on input "[DATE] 11:04 AM" at bounding box center [223, 81] width 135 height 12
click at [95, 125] on span "Select Driver" at bounding box center [121, 122] width 146 height 12
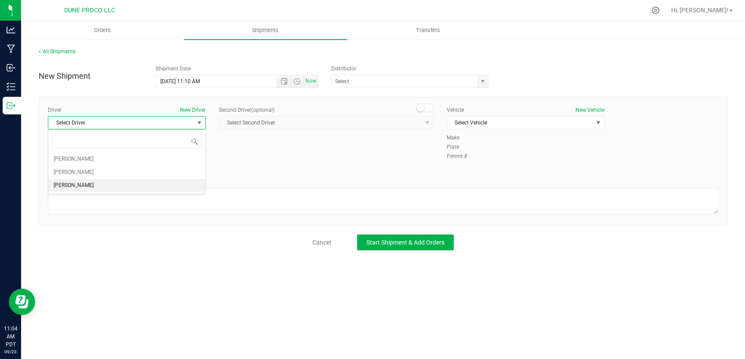
click at [107, 183] on li "[PERSON_NAME]" at bounding box center [126, 185] width 157 height 13
click at [541, 118] on span "Select Vehicle" at bounding box center [520, 122] width 146 height 12
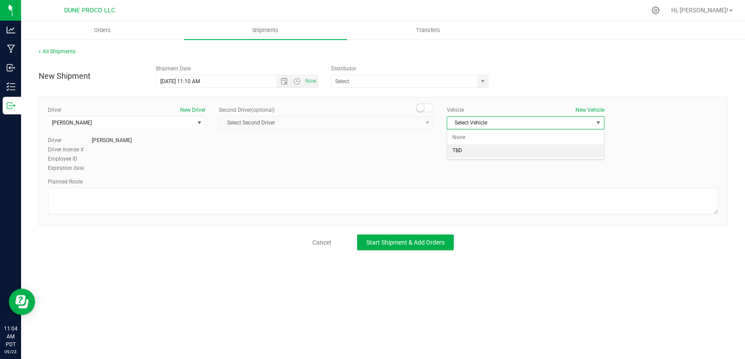
click at [479, 150] on li "TBD" at bounding box center [525, 150] width 157 height 13
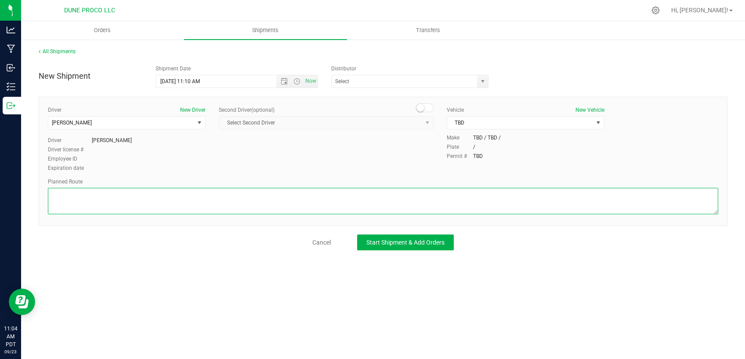
click at [424, 194] on textarea at bounding box center [383, 201] width 671 height 26
paste textarea "Walk from Dune ProCo, through roll up door, into Dune Operating Holdings"
click at [51, 202] on textarea at bounding box center [383, 201] width 671 height 26
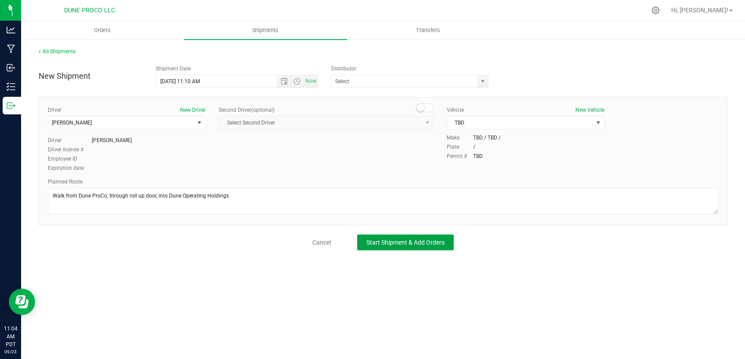
click at [380, 240] on span "Start Shipment & Add Orders" at bounding box center [406, 242] width 78 height 7
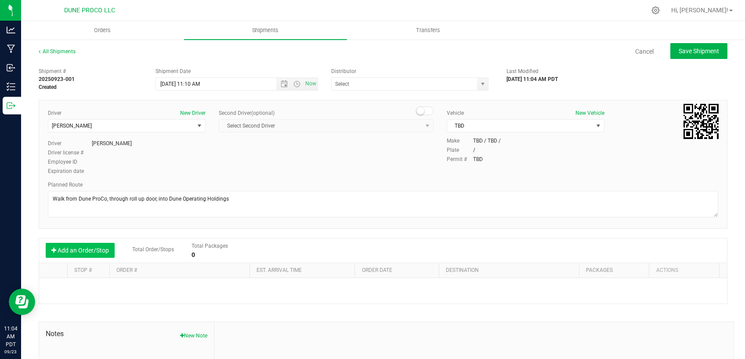
click at [78, 251] on button "Add an Order/Stop" at bounding box center [80, 250] width 69 height 15
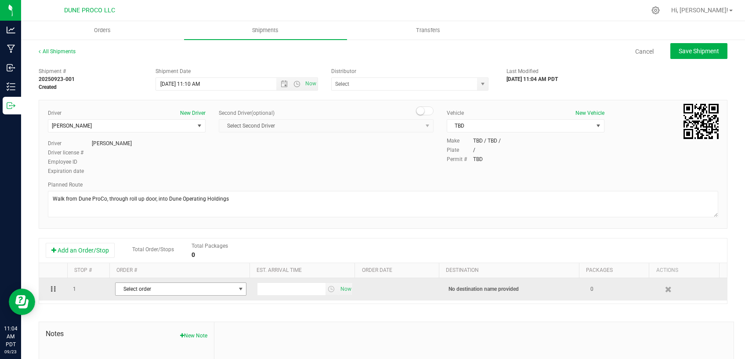
drag, startPoint x: 131, startPoint y: 288, endPoint x: 182, endPoint y: 291, distance: 52.0
click at [131, 288] on span "Select order" at bounding box center [176, 289] width 120 height 12
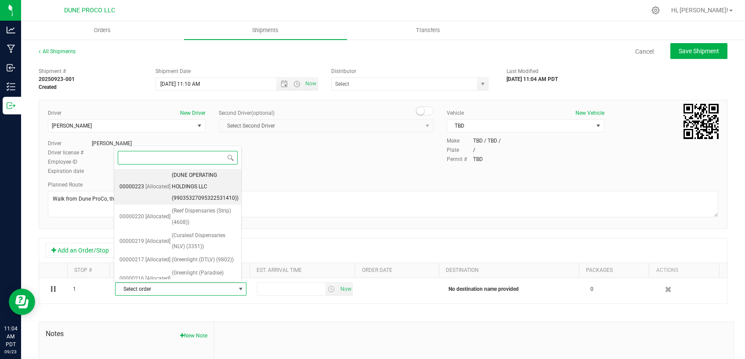
click at [163, 190] on span "[Allocated]" at bounding box center [157, 186] width 25 height 11
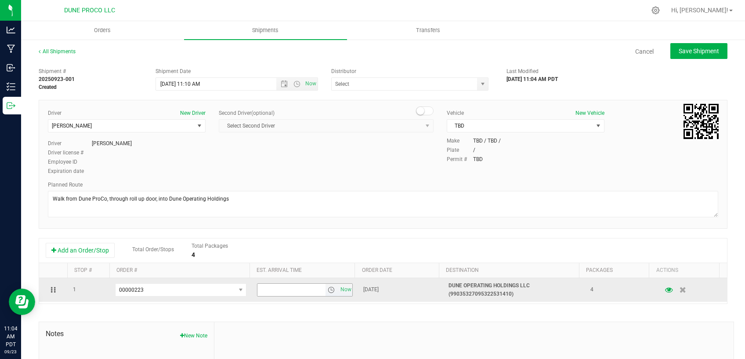
click at [293, 288] on input "text" at bounding box center [292, 290] width 68 height 12
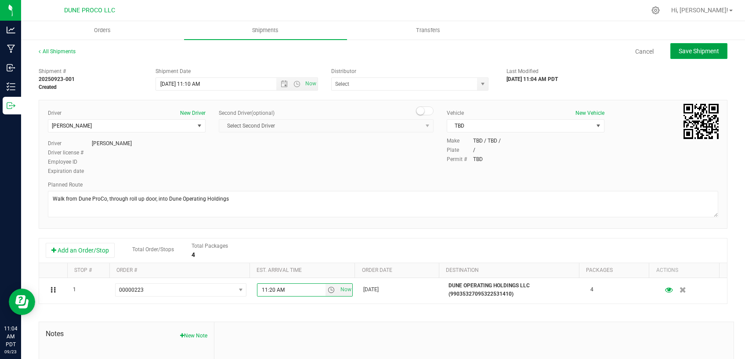
click at [702, 50] on span "Save Shipment" at bounding box center [699, 50] width 40 height 7
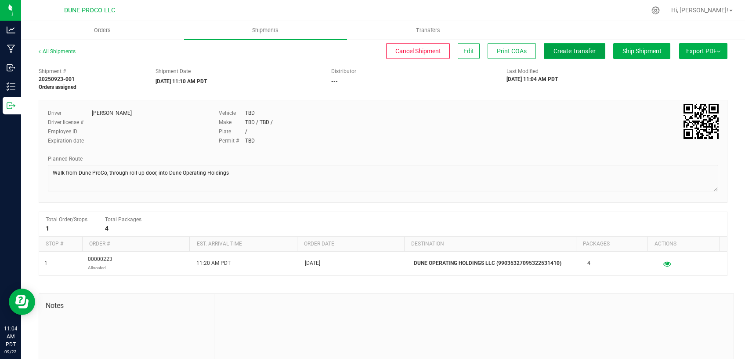
click at [567, 51] on span "Create Transfer" at bounding box center [575, 50] width 42 height 7
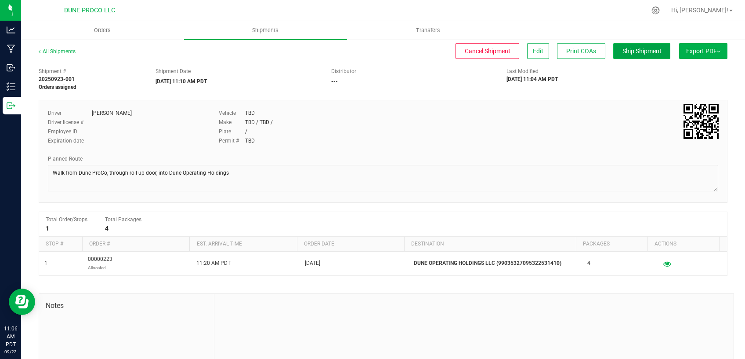
click at [623, 49] on span "Ship Shipment" at bounding box center [642, 50] width 39 height 7
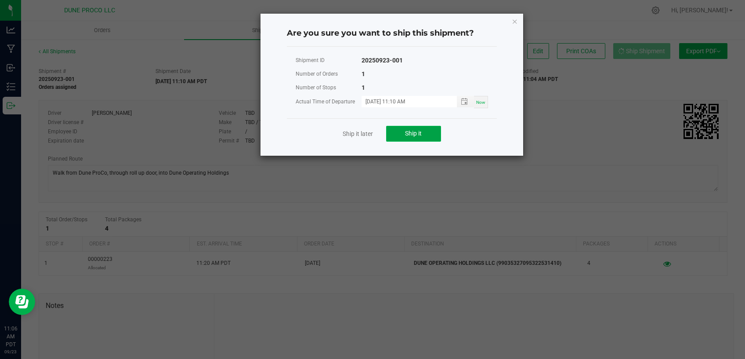
click at [414, 135] on span "Ship it" at bounding box center [413, 133] width 17 height 7
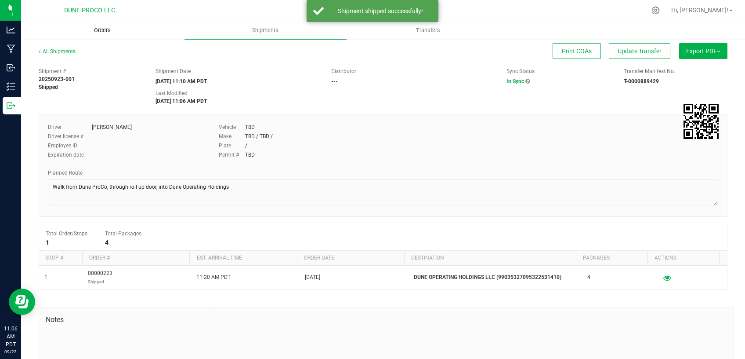
click at [99, 29] on span "Orders" at bounding box center [102, 30] width 40 height 8
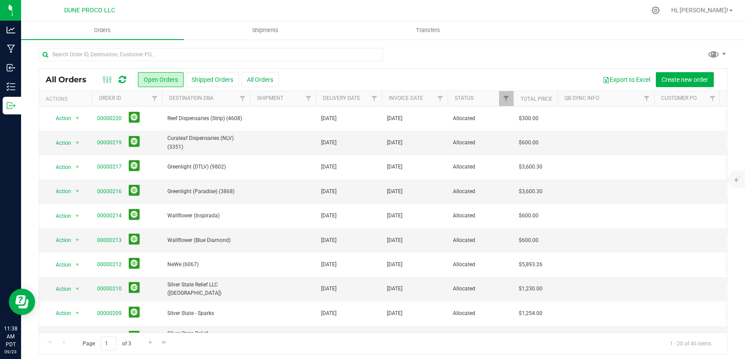
click at [708, 65] on div at bounding box center [383, 58] width 689 height 20
